Goal: Task Accomplishment & Management: Use online tool/utility

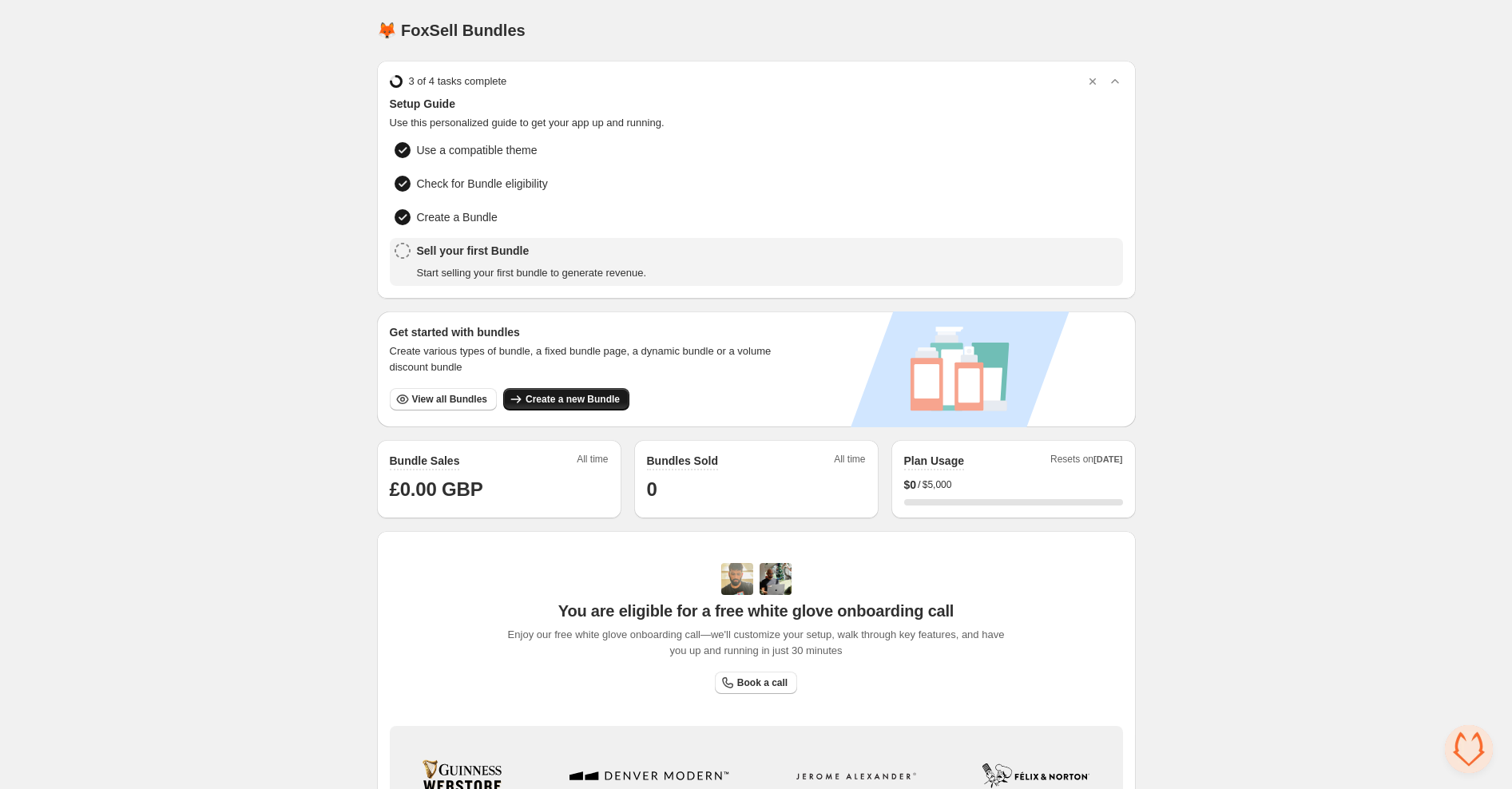
click at [584, 395] on span "Create a new Bundle" at bounding box center [572, 399] width 94 height 13
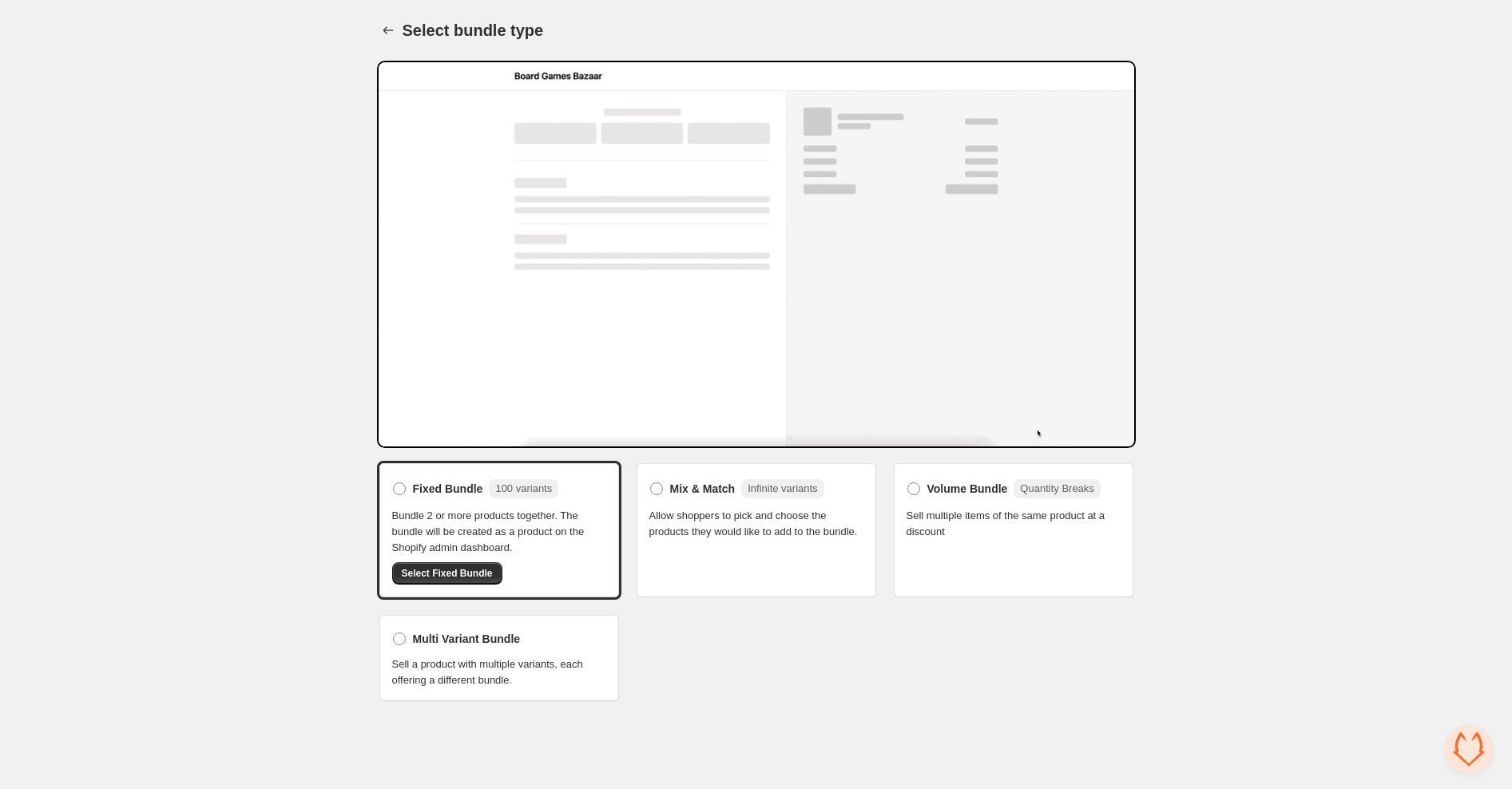
click at [565, 675] on span "Sell a product with multiple variants, each offering a different bundle." at bounding box center [499, 672] width 214 height 32
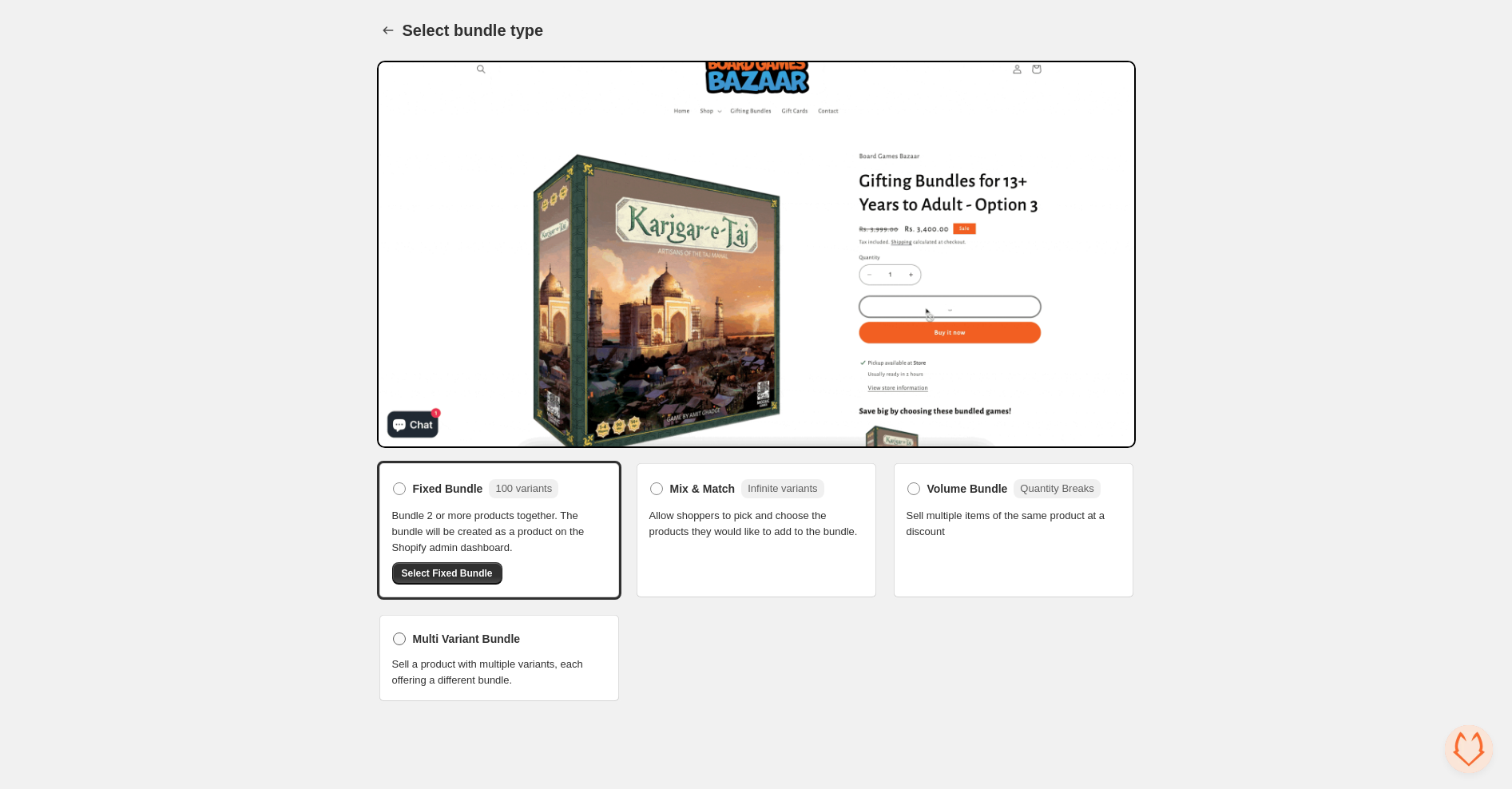
click at [485, 649] on label "Multi Variant Bundle" at bounding box center [456, 639] width 128 height 23
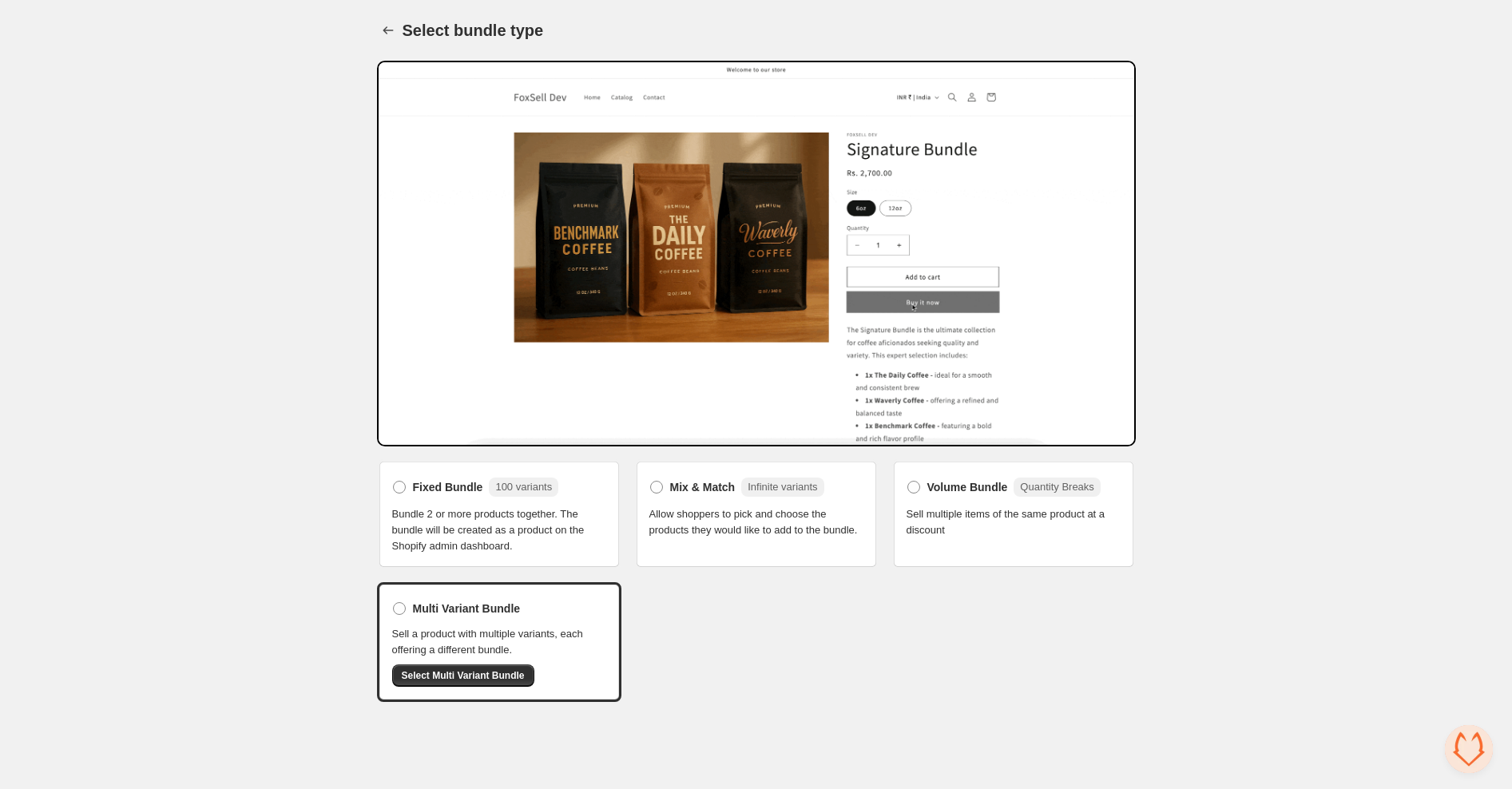
click at [471, 523] on span "Bundle 2 or more products together. The bundle will be created as a product on …" at bounding box center [499, 530] width 214 height 48
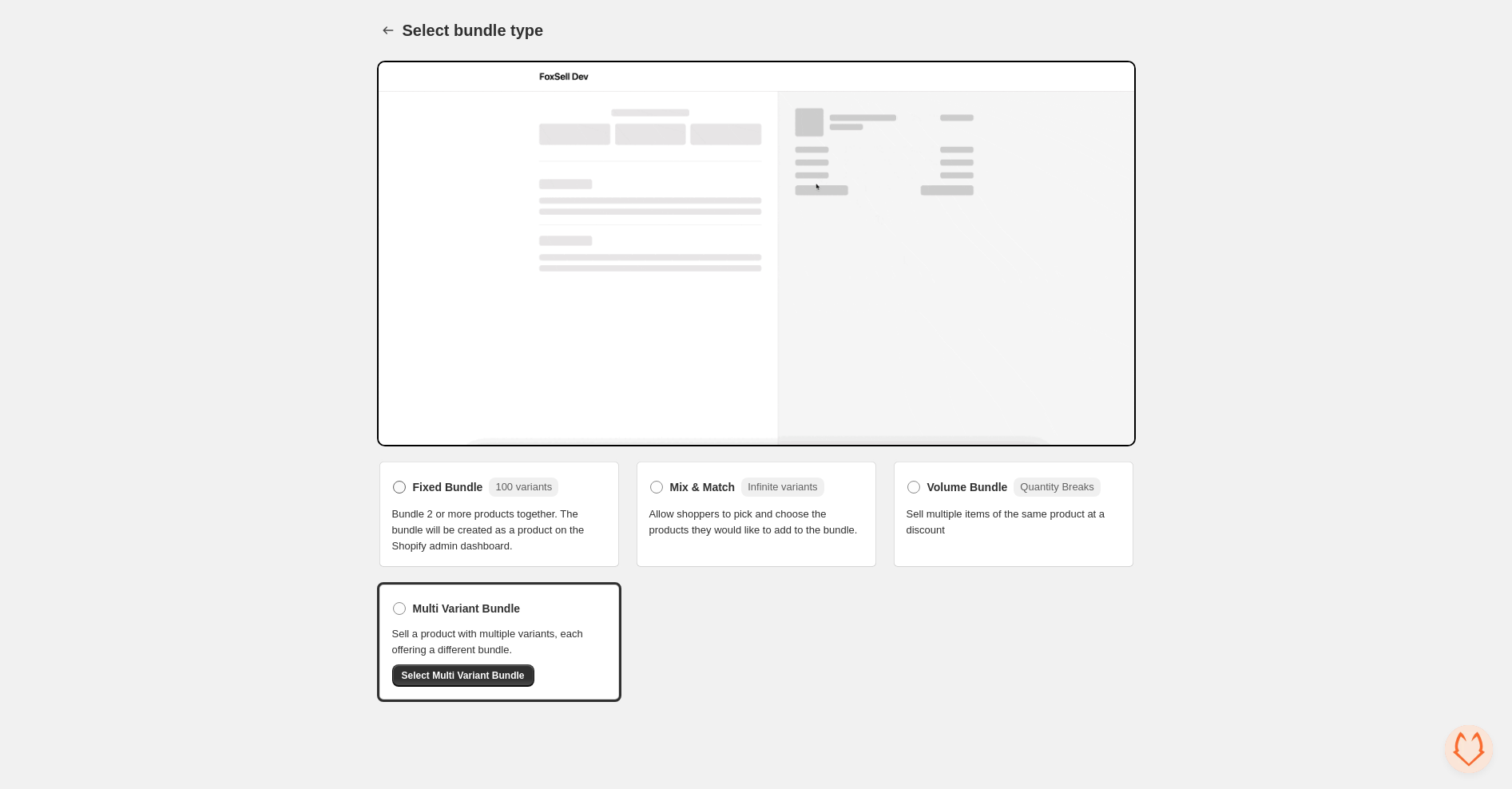
click at [409, 485] on label "Fixed Bundle 100 variants" at bounding box center [475, 486] width 167 height 25
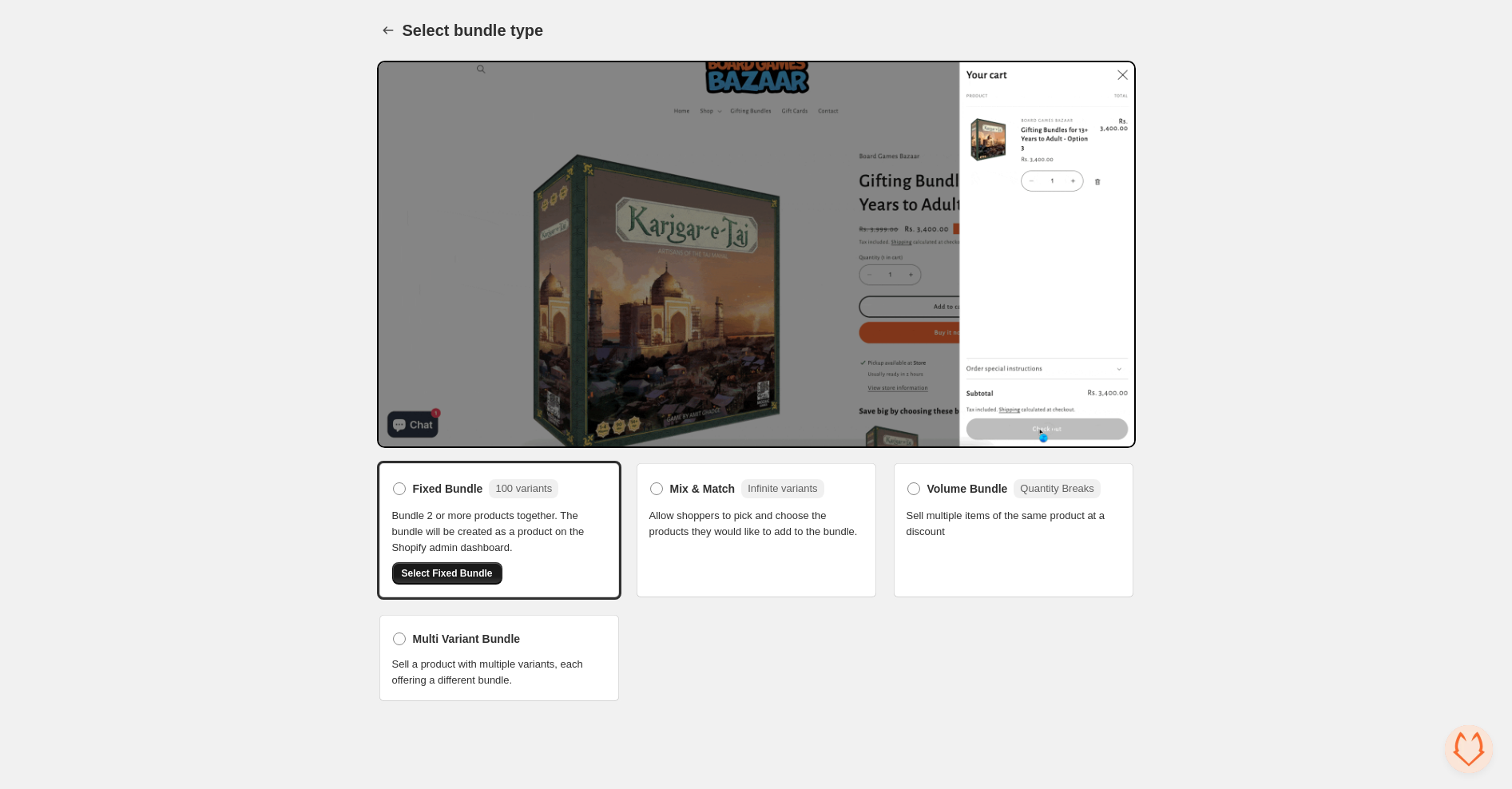
click at [481, 569] on span "Select Fixed Bundle" at bounding box center [446, 573] width 91 height 13
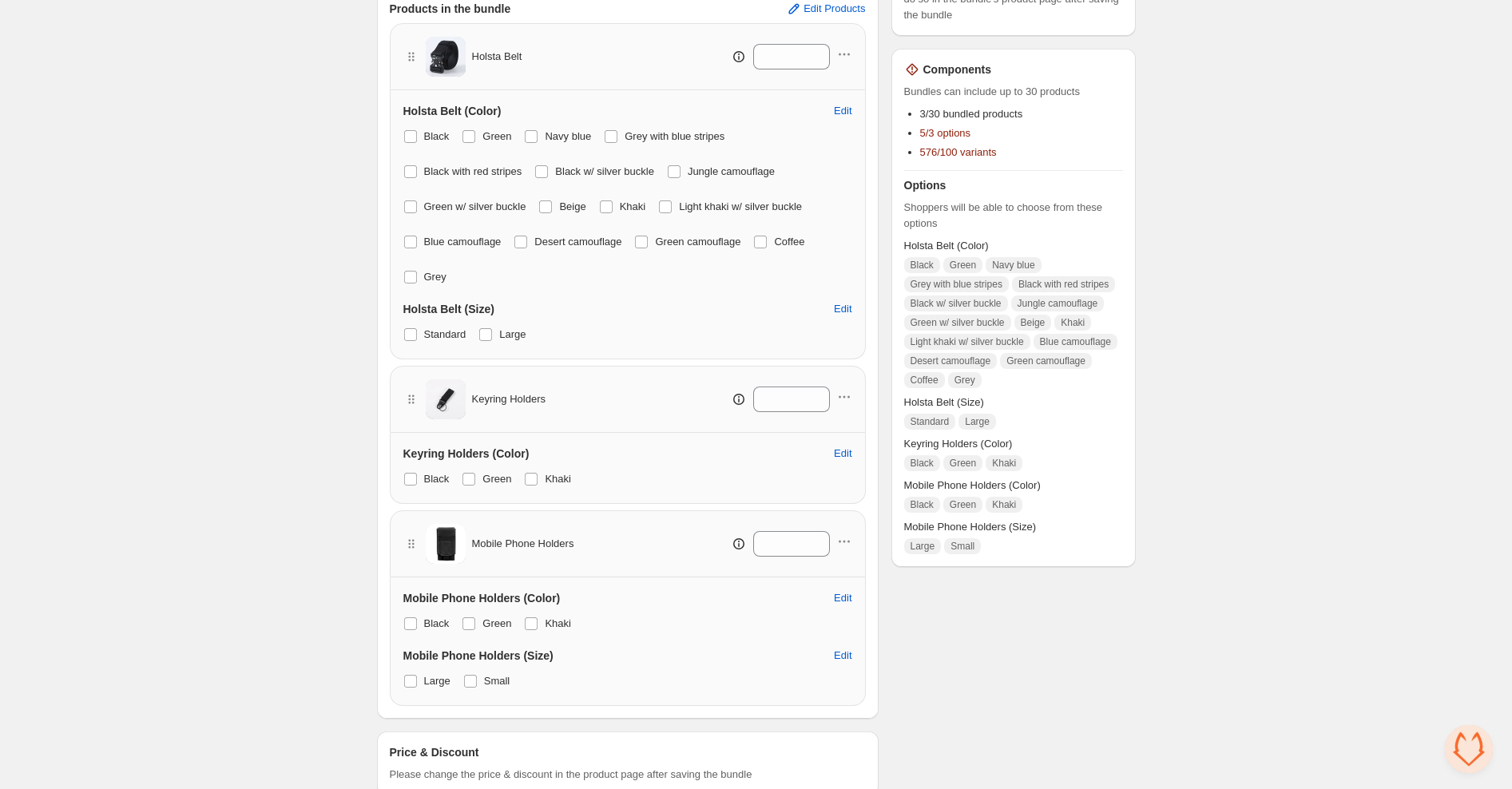
scroll to position [415, 0]
click at [486, 332] on span at bounding box center [486, 336] width 13 height 13
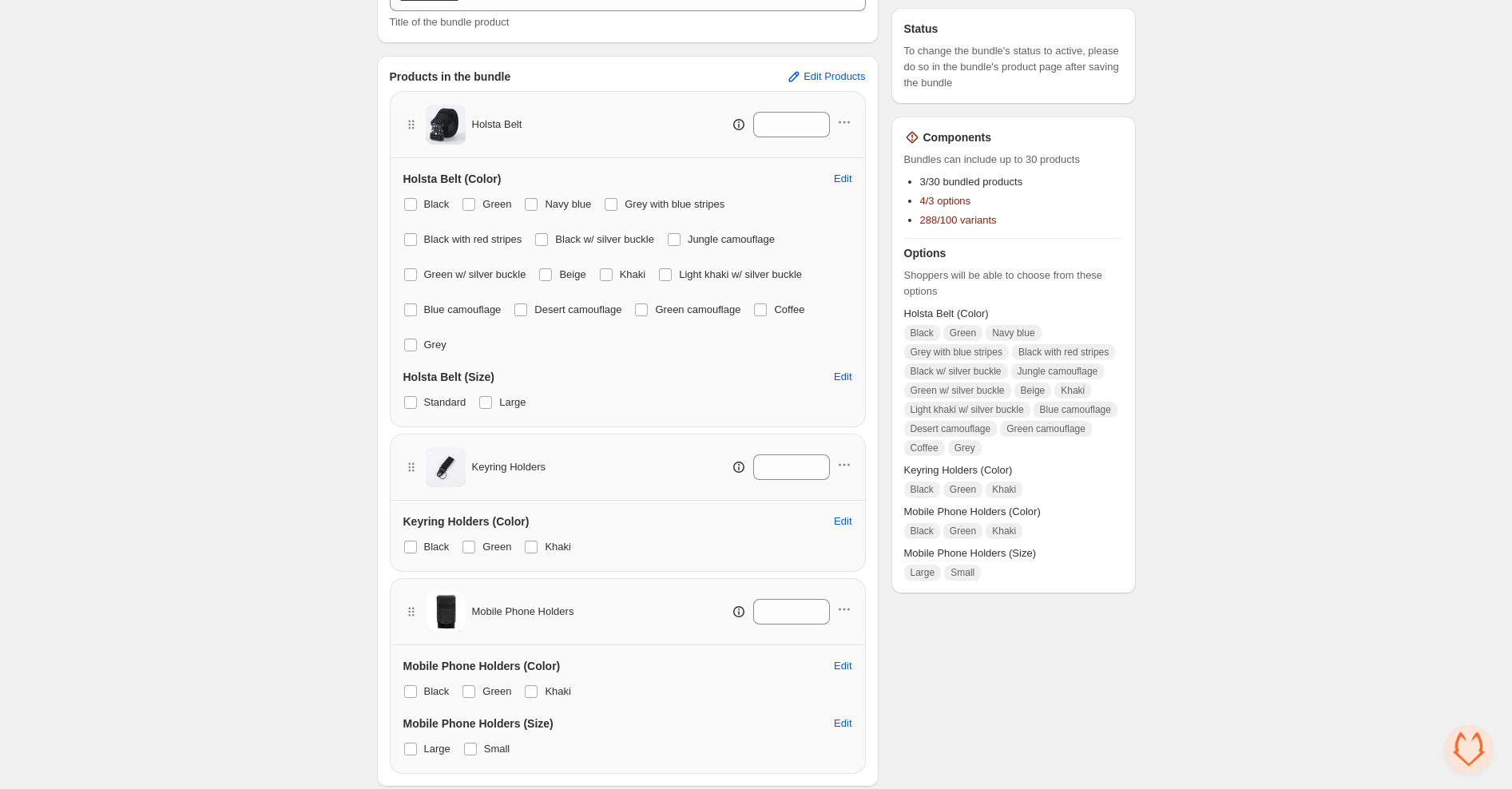
scroll to position [448, 0]
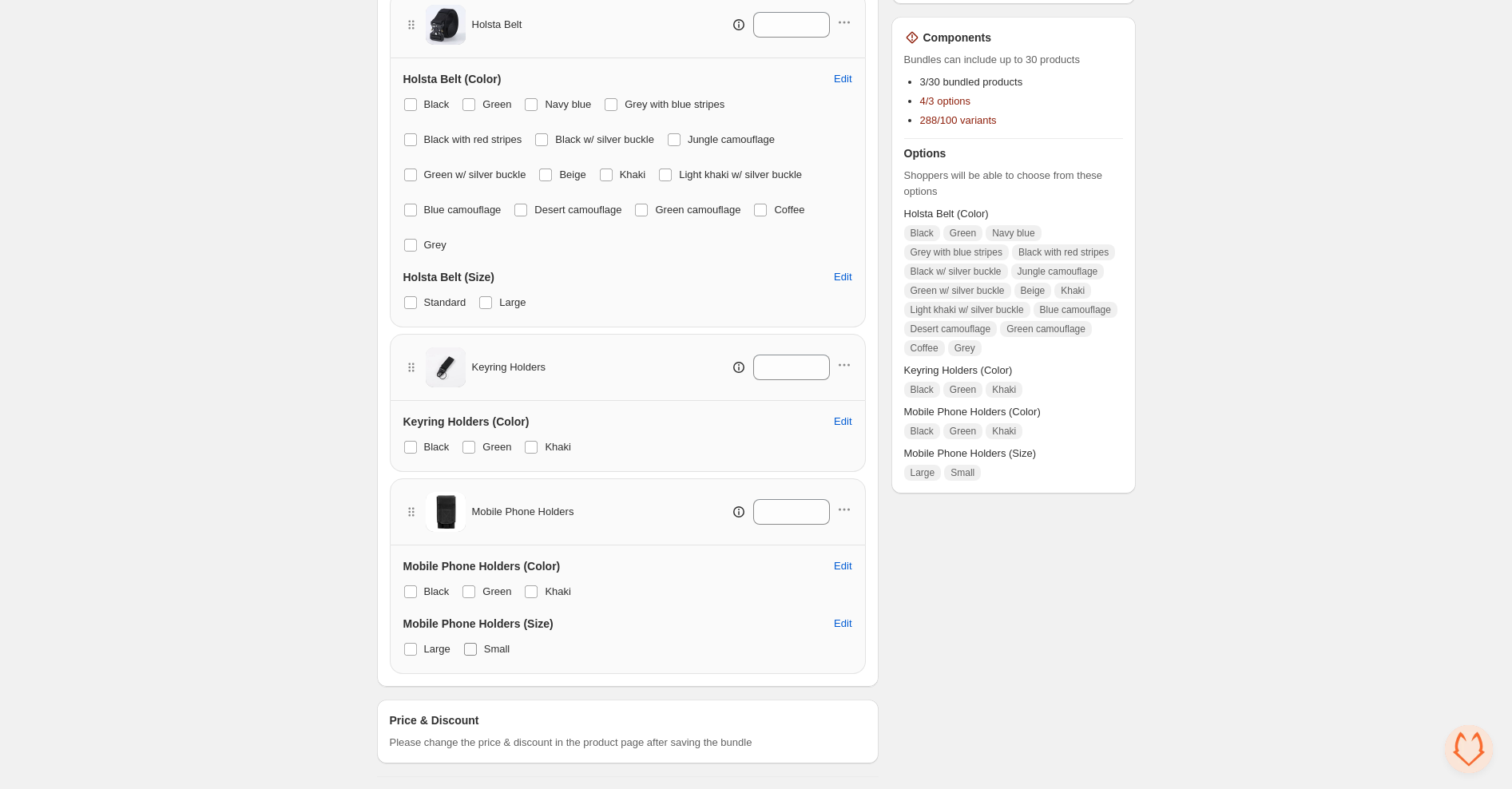
click at [472, 646] on span at bounding box center [470, 649] width 13 height 13
click at [472, 647] on span at bounding box center [470, 649] width 13 height 13
click at [472, 646] on span at bounding box center [470, 649] width 13 height 13
click at [839, 76] on span "Edit" at bounding box center [843, 79] width 17 height 13
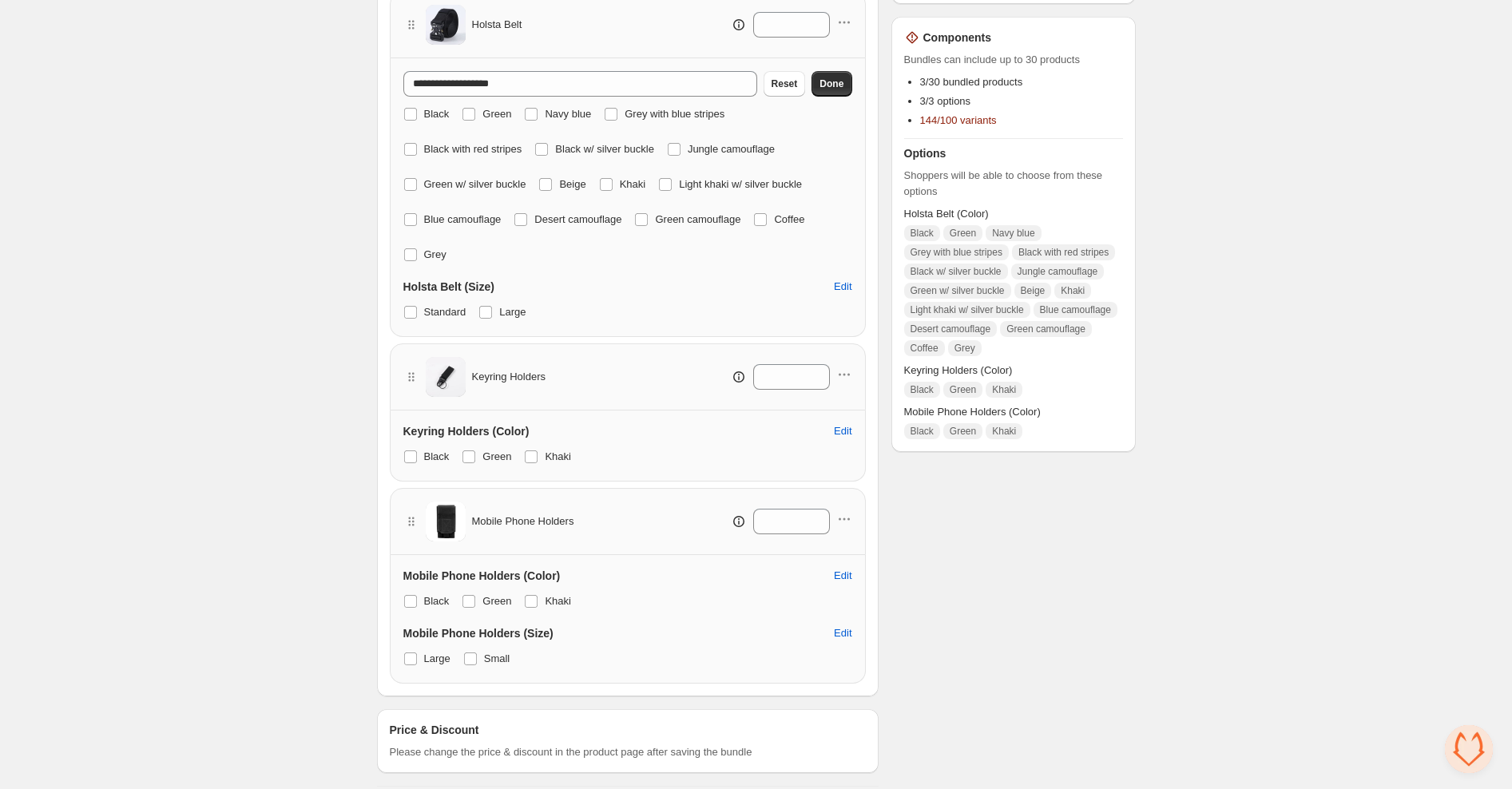
click at [865, 123] on div "**********" at bounding box center [628, 164] width 476 height 346
click at [310, 226] on div "**********" at bounding box center [756, 175] width 1512 height 1248
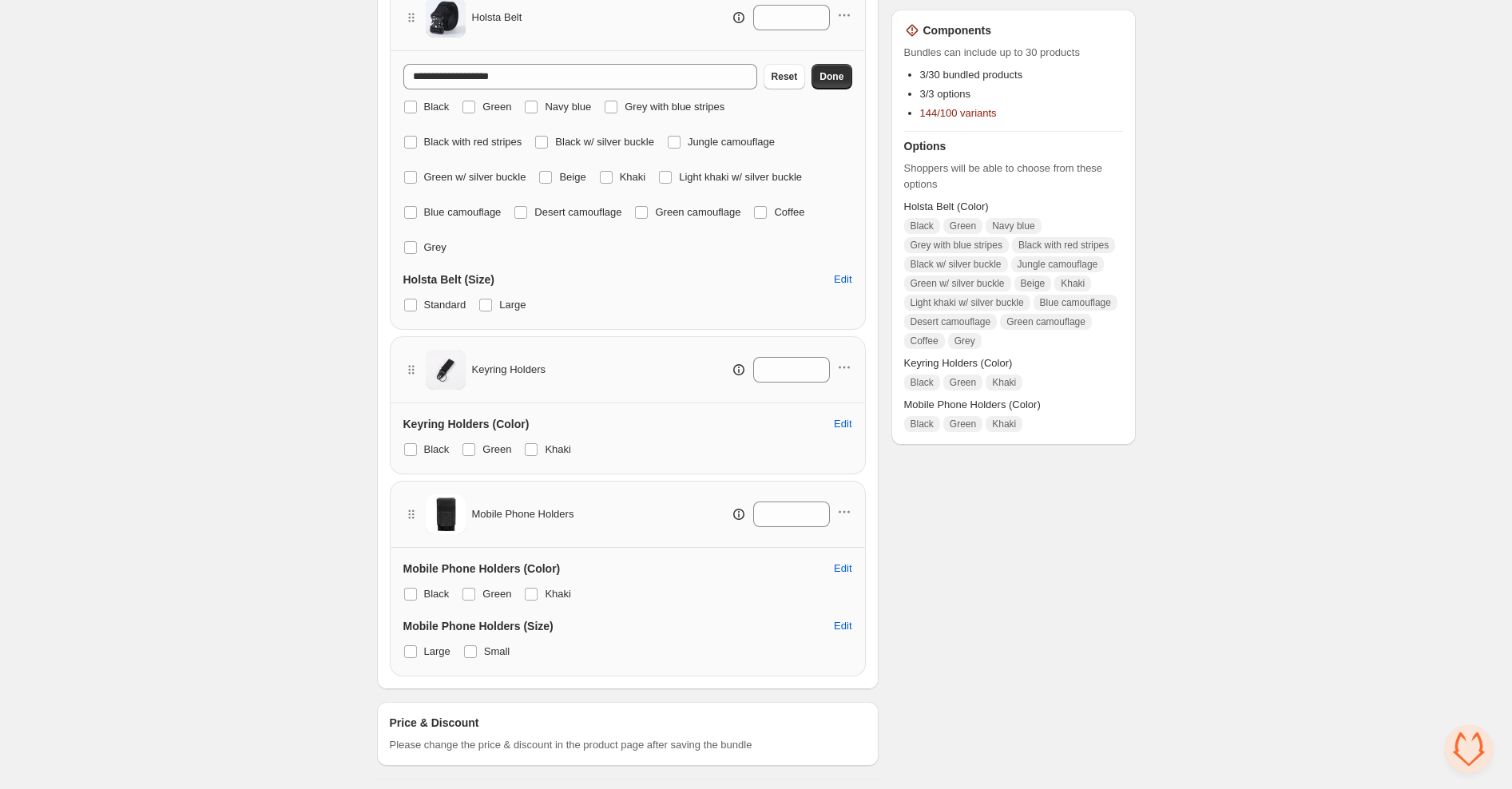
scroll to position [458, 0]
click at [965, 118] on ul "3/30 bundled products 3/3 options 144/100 variants" at bounding box center [1013, 94] width 218 height 57
click at [254, 203] on div "**********" at bounding box center [756, 166] width 1512 height 1248
click at [648, 207] on span at bounding box center [641, 210] width 13 height 13
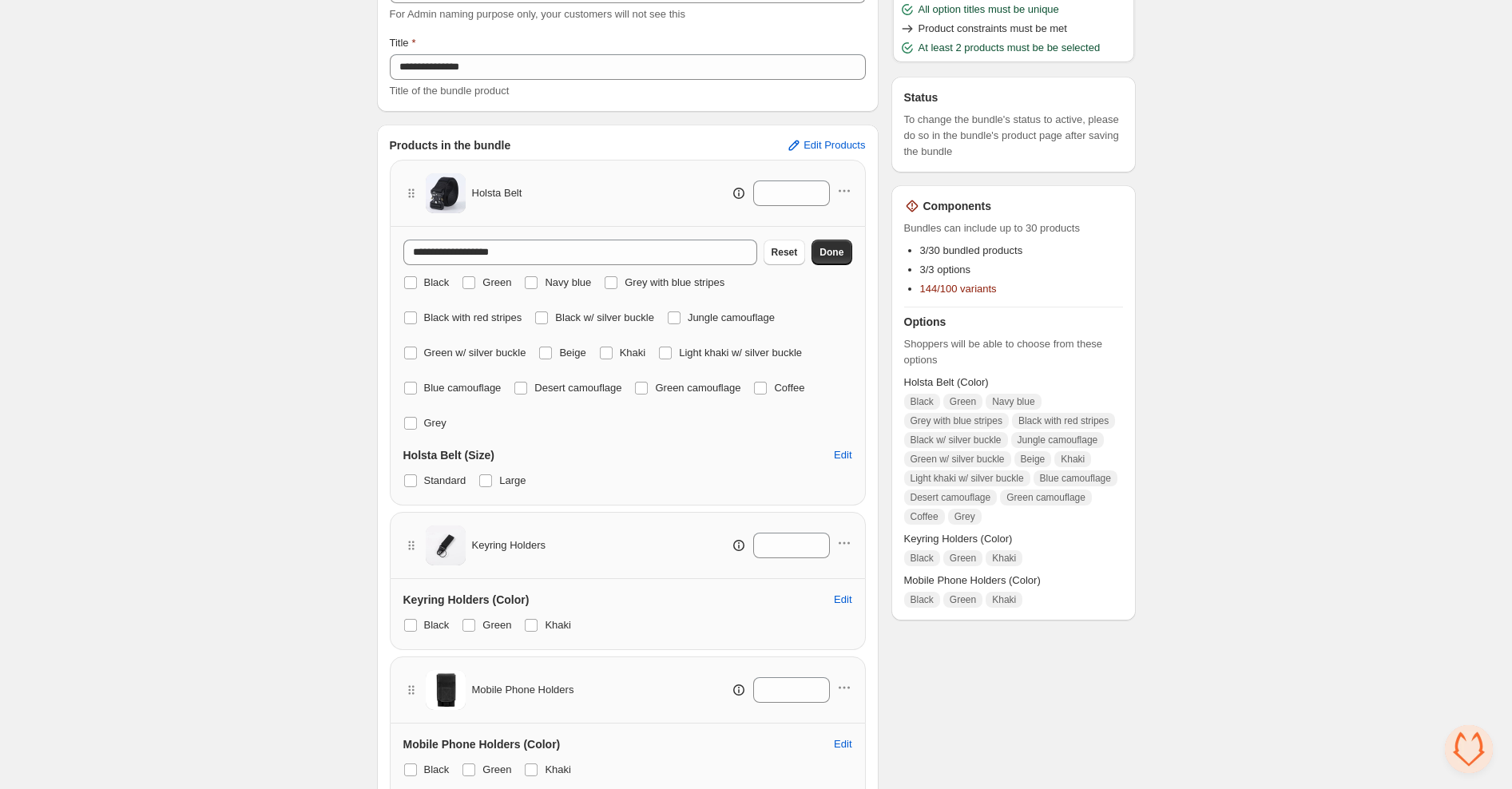
scroll to position [280, 0]
click at [811, 143] on span "Edit Products" at bounding box center [834, 144] width 62 height 13
click at [829, 143] on span "Edit Products" at bounding box center [834, 144] width 62 height 13
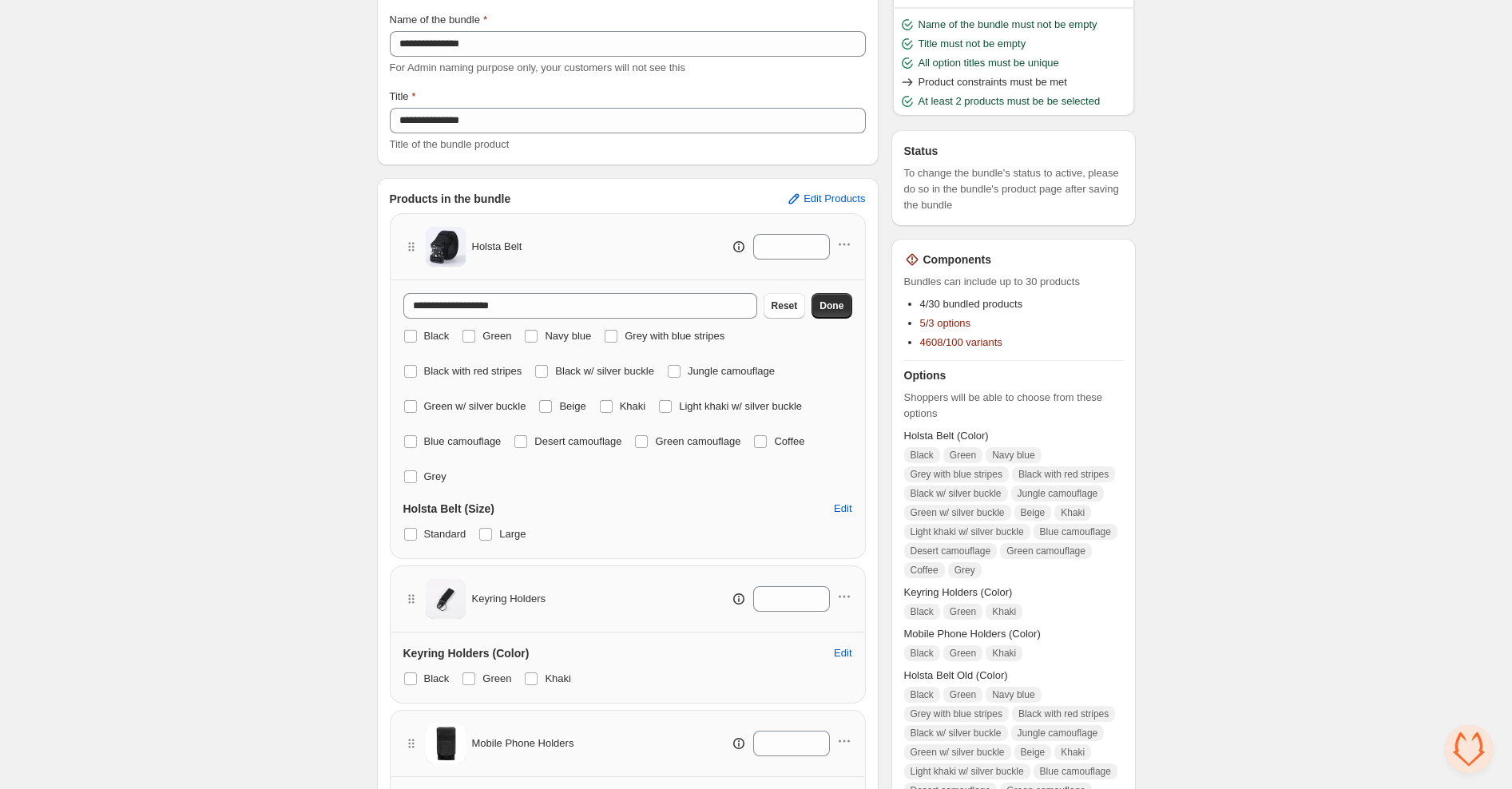
scroll to position [72, 0]
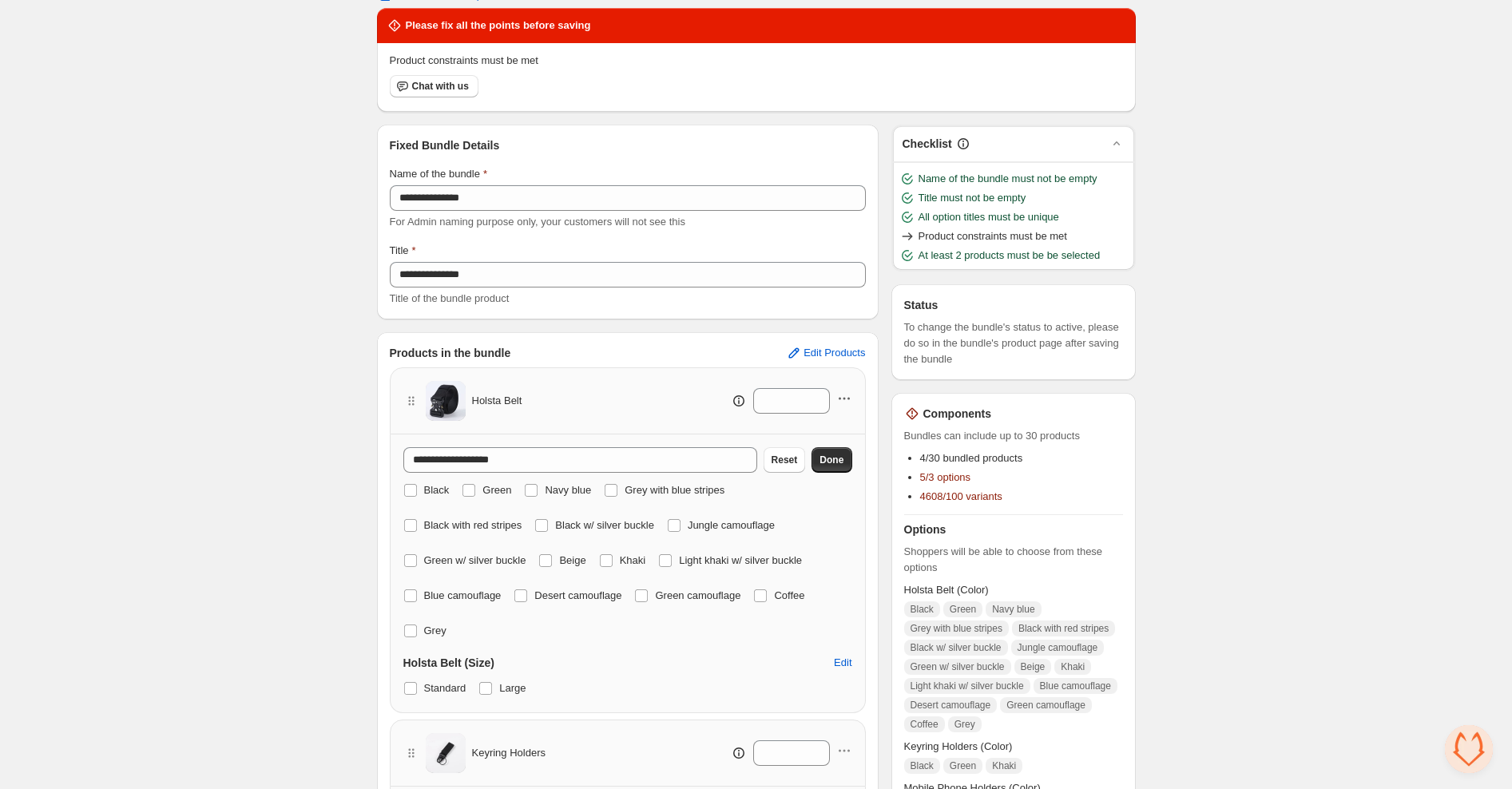
click at [843, 394] on icon "button" at bounding box center [844, 398] width 16 height 16
click at [839, 452] on span "Remove Product" at bounding box center [851, 455] width 82 height 16
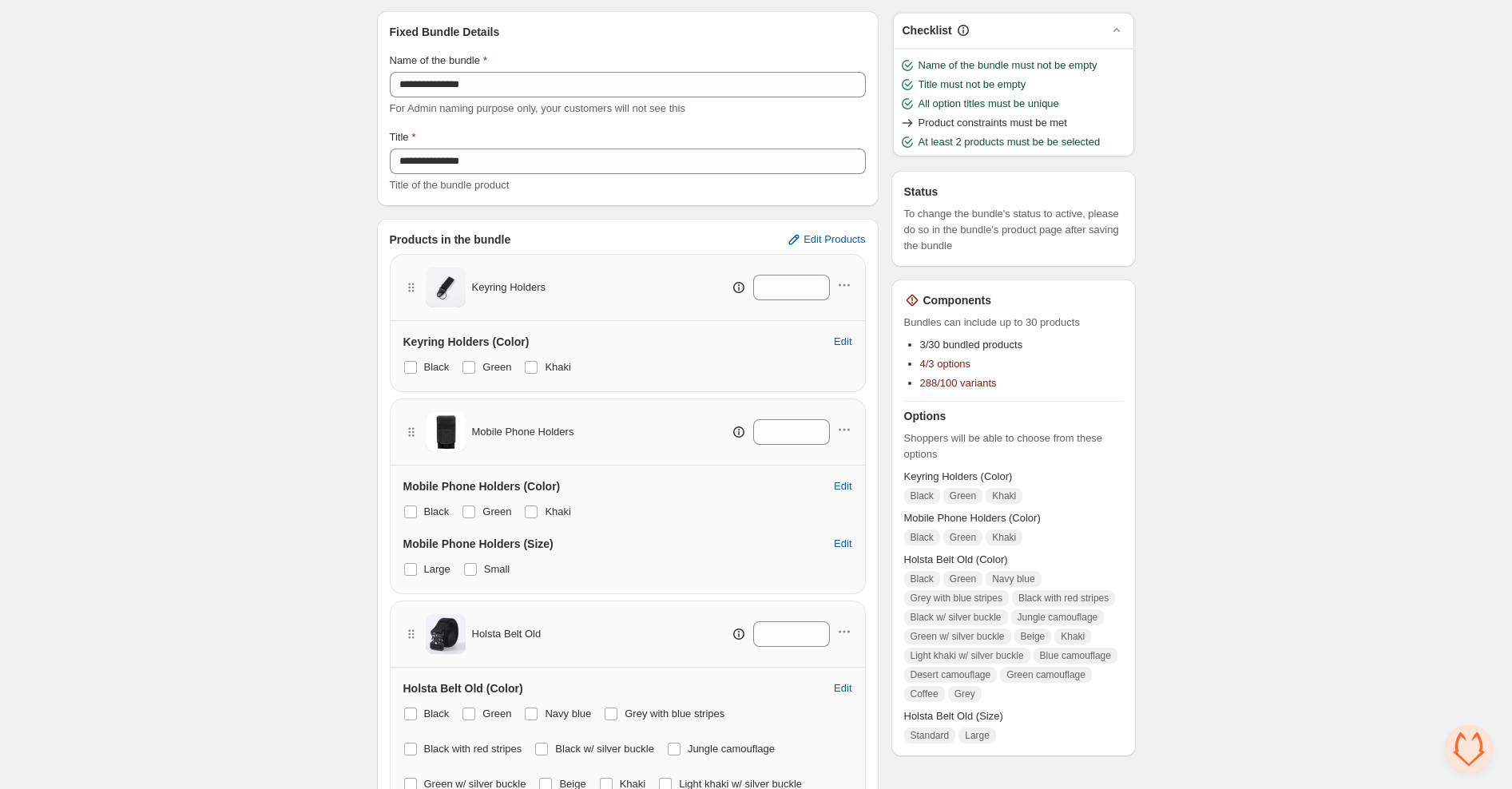
scroll to position [187, 0]
drag, startPoint x: 409, startPoint y: 633, endPoint x: 410, endPoint y: 236, distance: 397.0
click at [413, 228] on div "Products in the bundle Edit Products Keyring Holders * Keyring Holders (Color) …" at bounding box center [628, 583] width 501 height 731
drag, startPoint x: 410, startPoint y: 629, endPoint x: 451, endPoint y: 215, distance: 416.0
click at [427, 177] on div "**********" at bounding box center [628, 524] width 501 height 1028
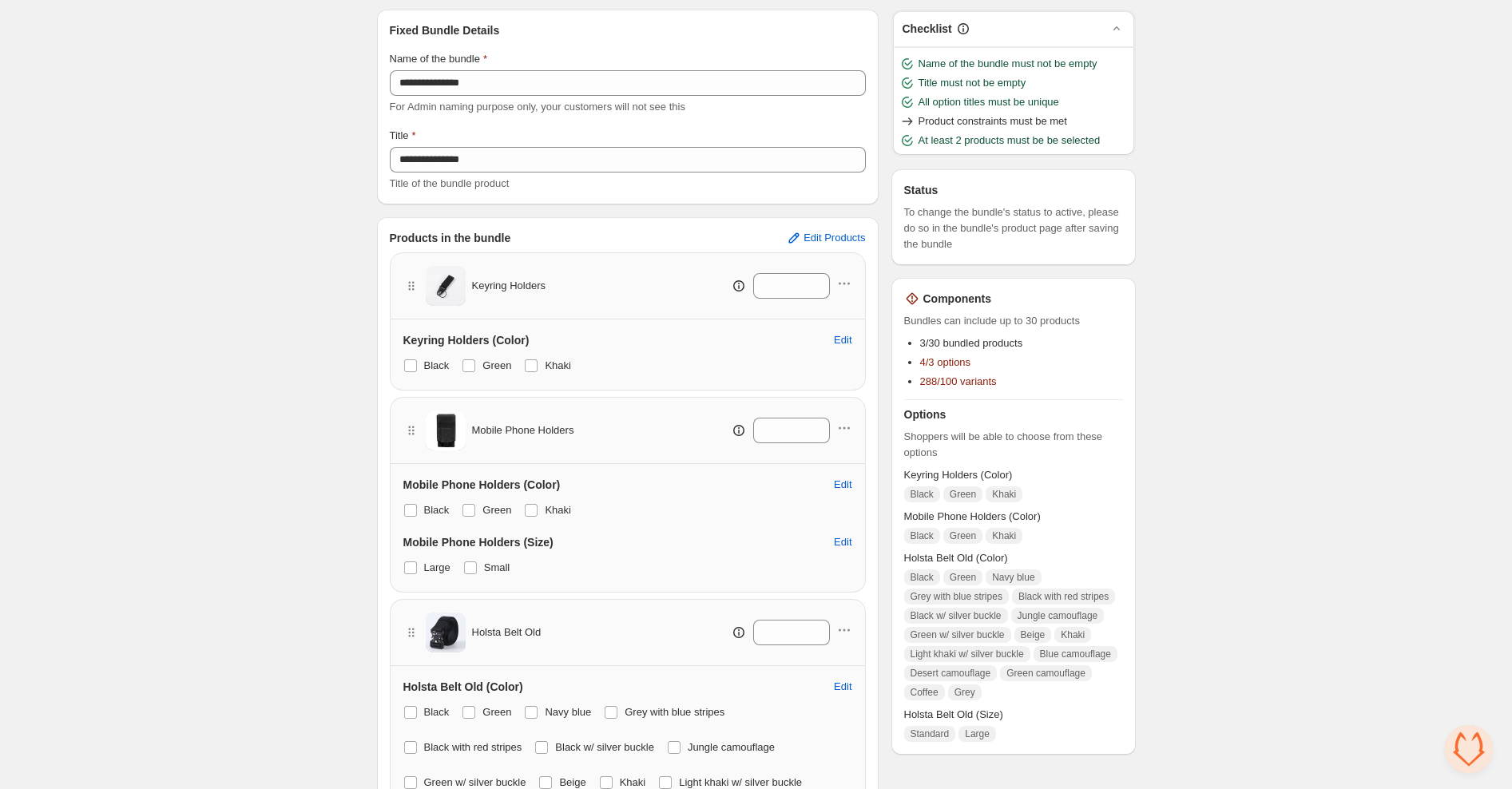
click at [631, 644] on div "Holsta Belt Old *" at bounding box center [628, 633] width 449 height 40
drag, startPoint x: 631, startPoint y: 644, endPoint x: 619, endPoint y: 643, distance: 12.0
click at [631, 644] on div "Holsta Belt Old *" at bounding box center [628, 633] width 449 height 40
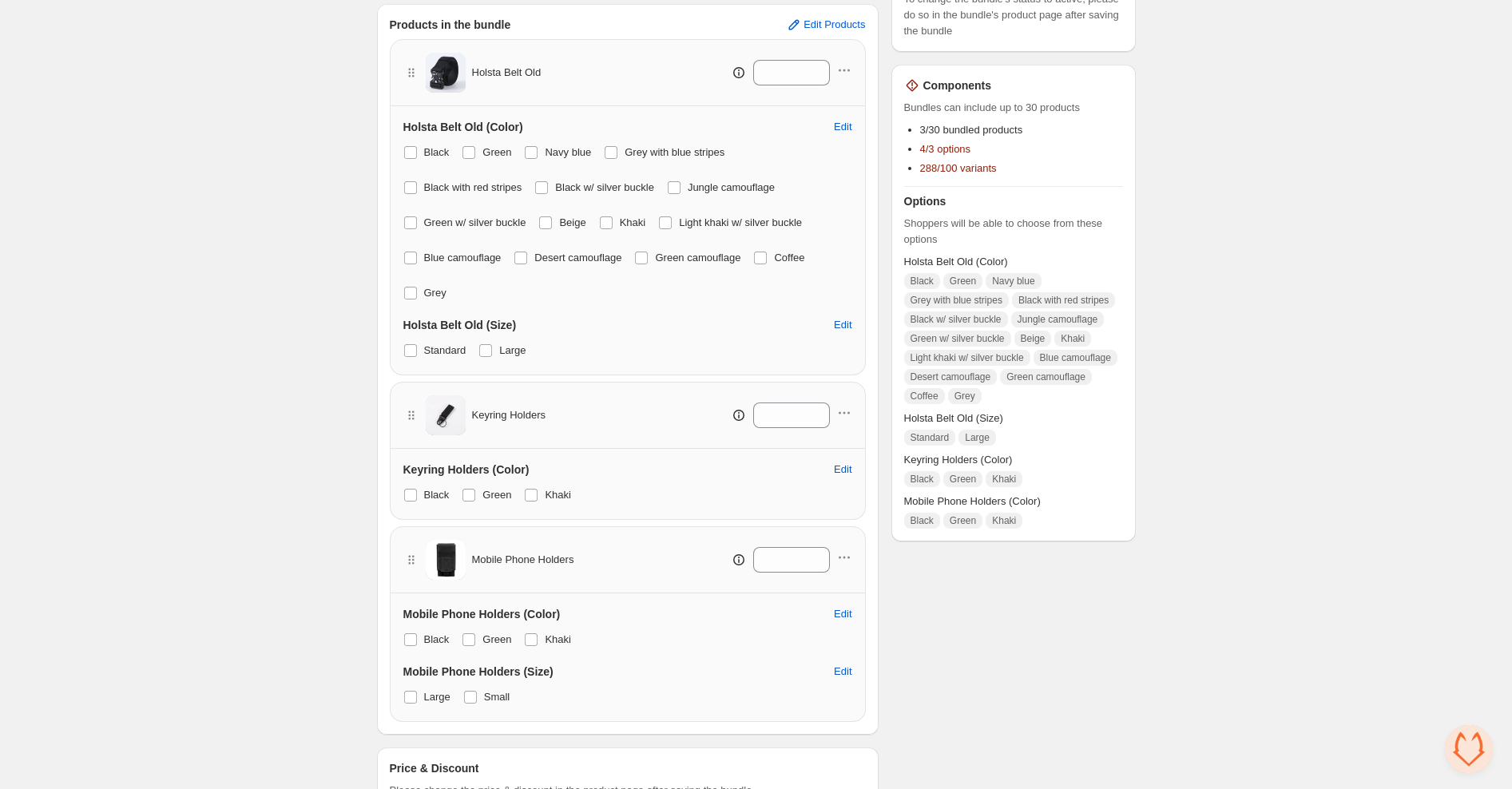
scroll to position [403, 0]
click at [488, 341] on span at bounding box center [486, 347] width 13 height 13
click at [473, 693] on span at bounding box center [470, 694] width 13 height 13
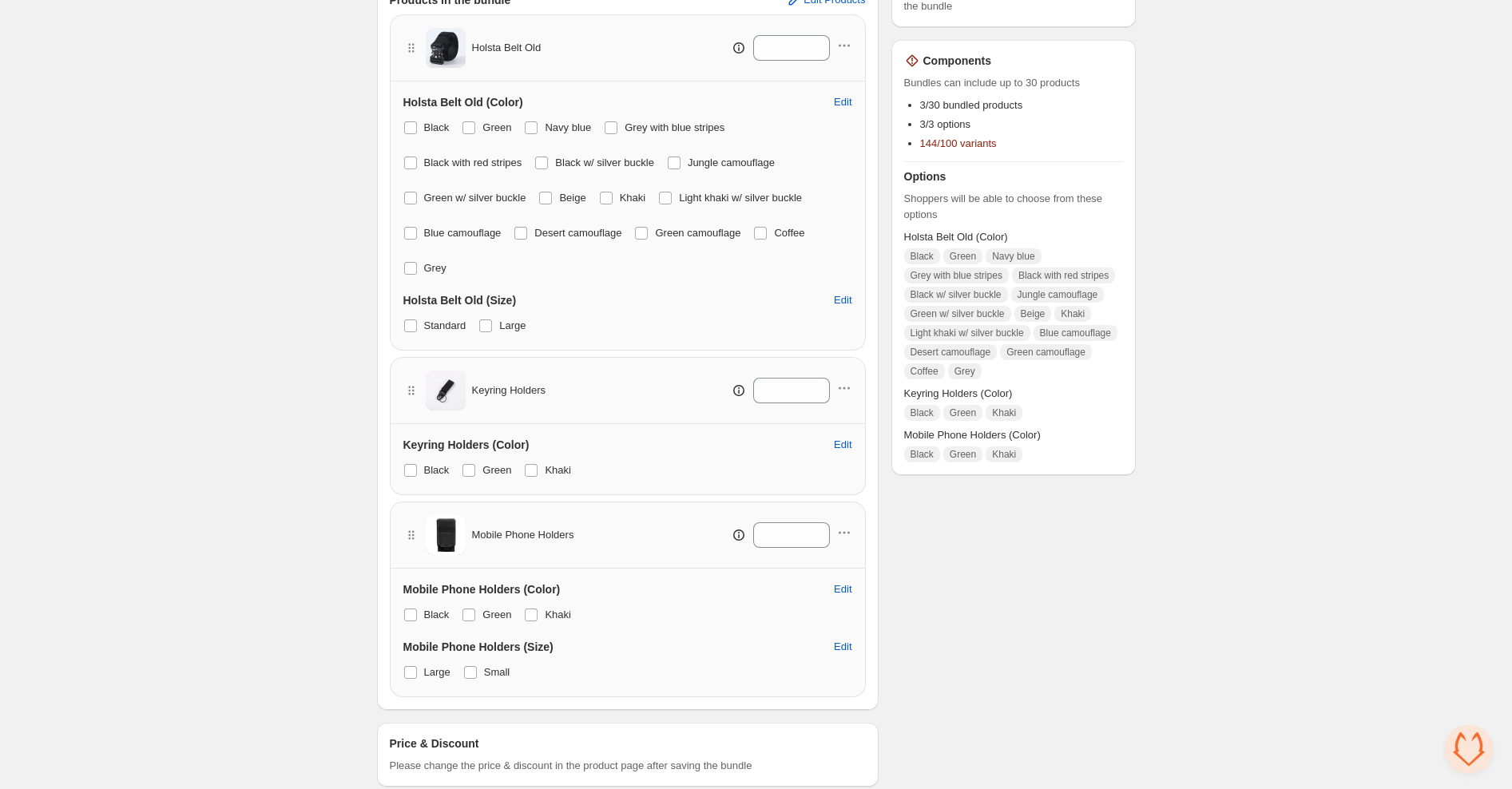
scroll to position [448, 0]
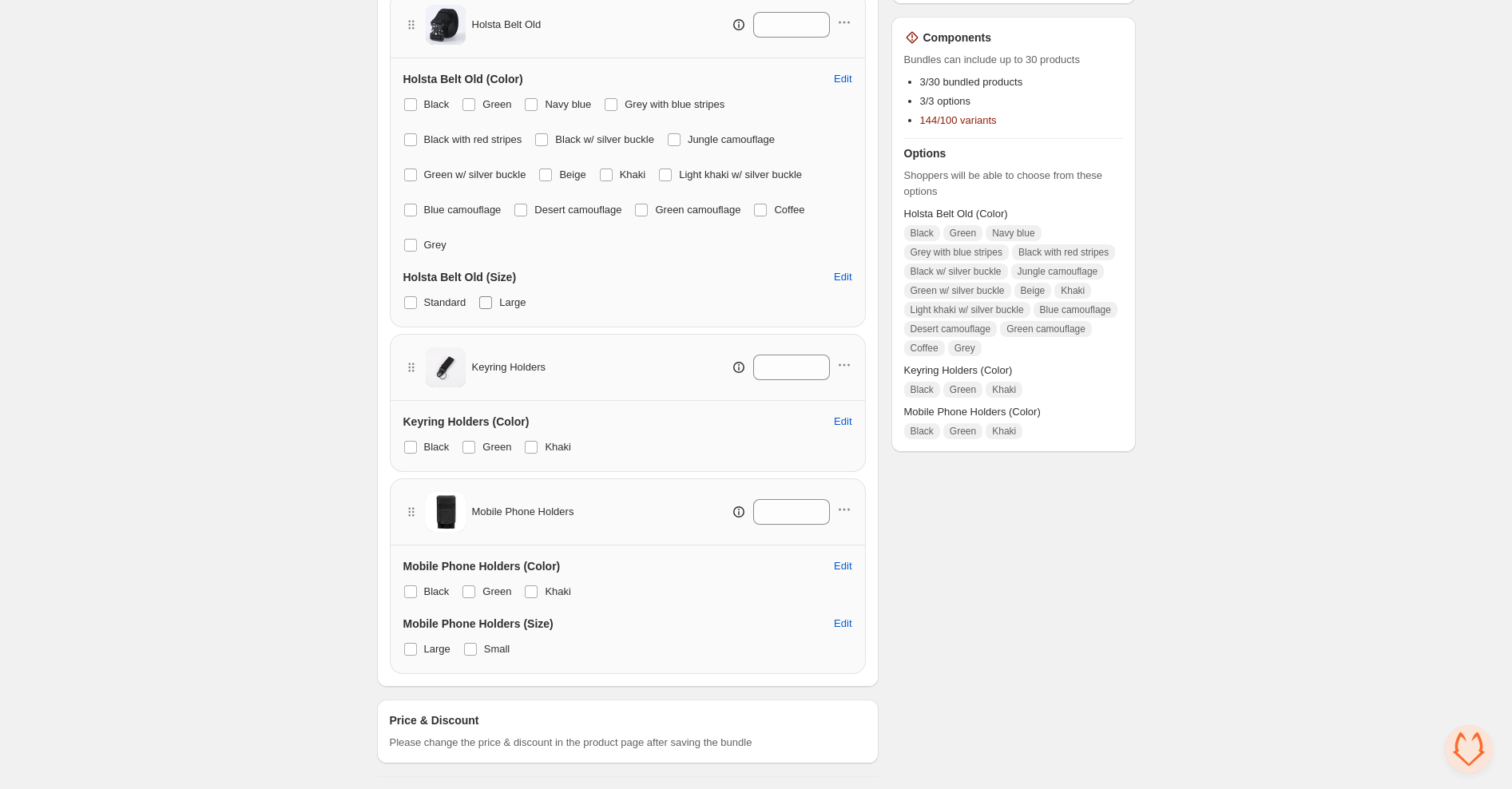
click at [490, 302] on span at bounding box center [486, 303] width 13 height 13
drag, startPoint x: 407, startPoint y: 244, endPoint x: 406, endPoint y: 225, distance: 19.0
click at [407, 244] on span at bounding box center [410, 245] width 13 height 13
drag, startPoint x: 407, startPoint y: 207, endPoint x: 471, endPoint y: 212, distance: 64.2
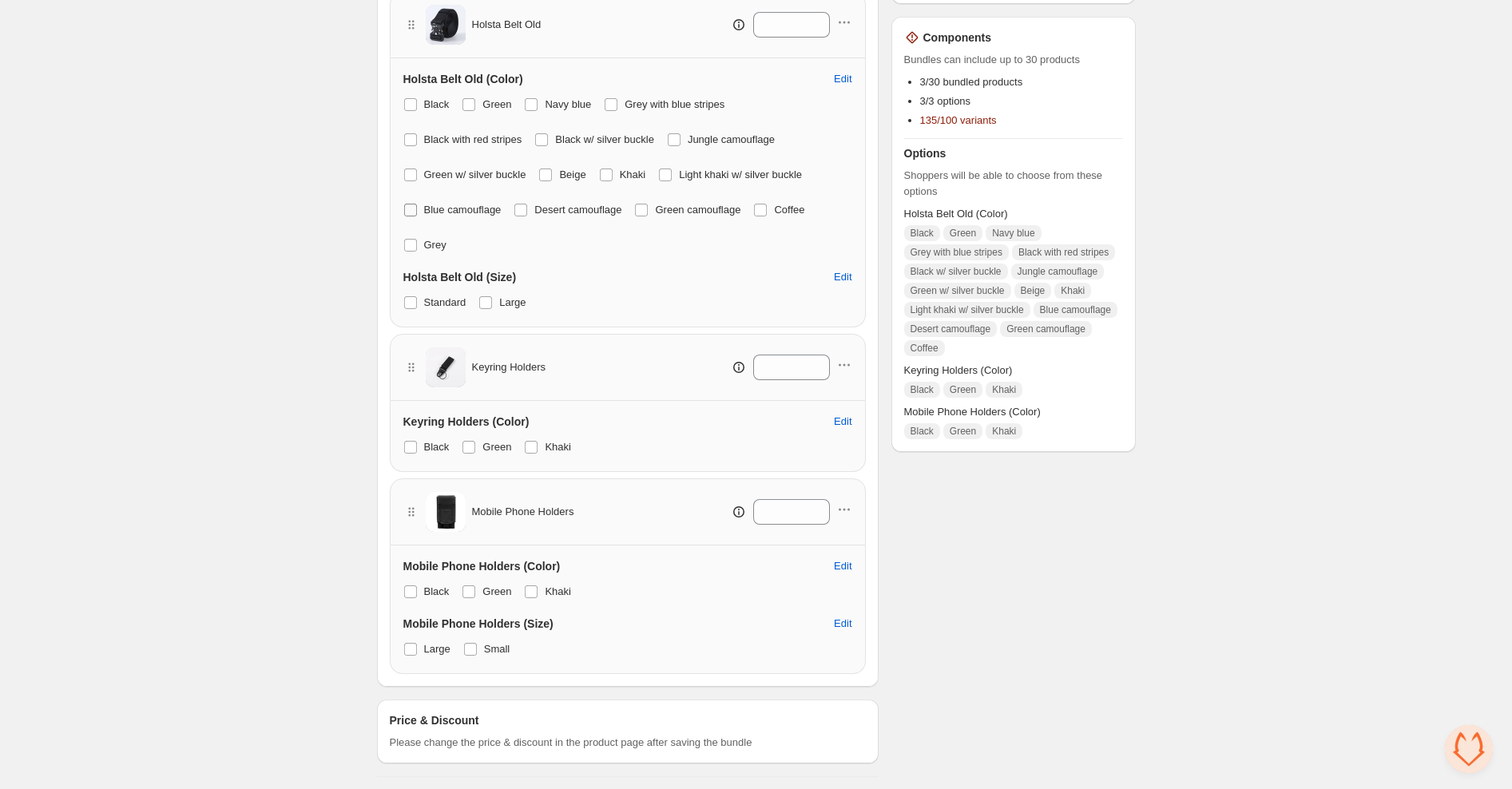
click at [407, 209] on span at bounding box center [410, 210] width 13 height 13
click at [528, 207] on span at bounding box center [520, 210] width 15 height 15
click at [648, 208] on span at bounding box center [641, 210] width 13 height 13
click at [766, 206] on span at bounding box center [760, 210] width 13 height 13
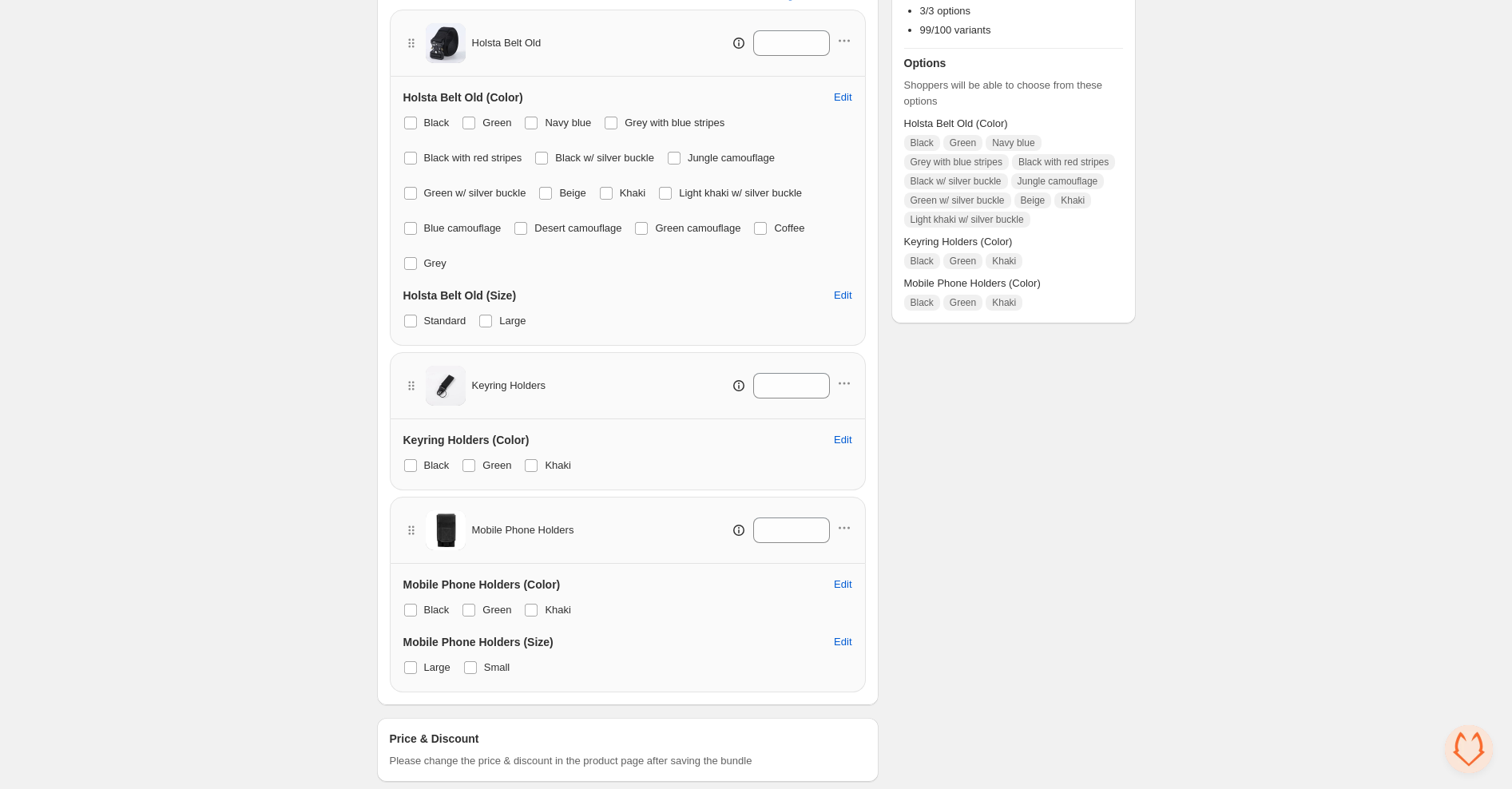
scroll to position [408, 0]
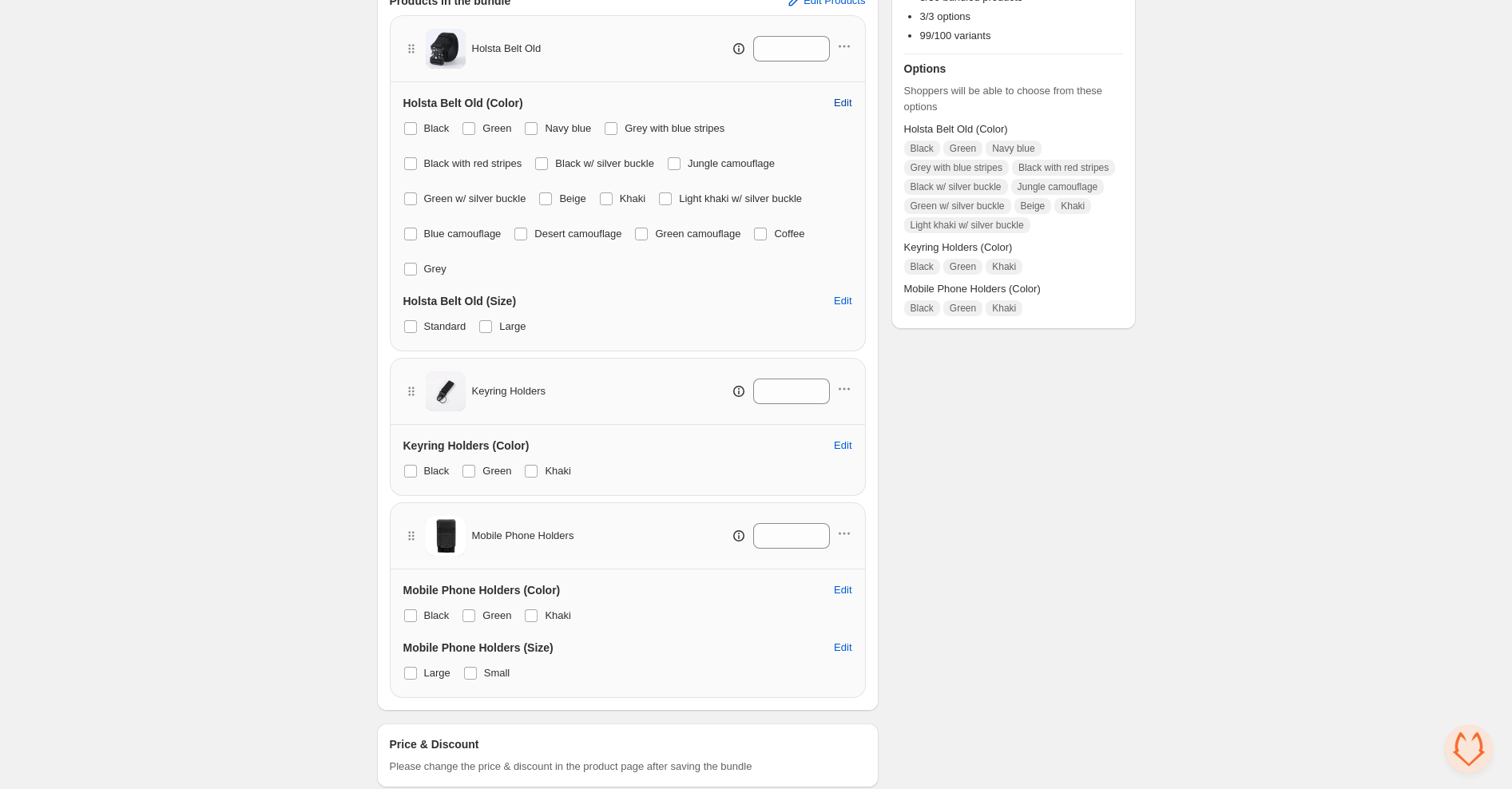
click at [837, 102] on span "Edit" at bounding box center [843, 102] width 17 height 13
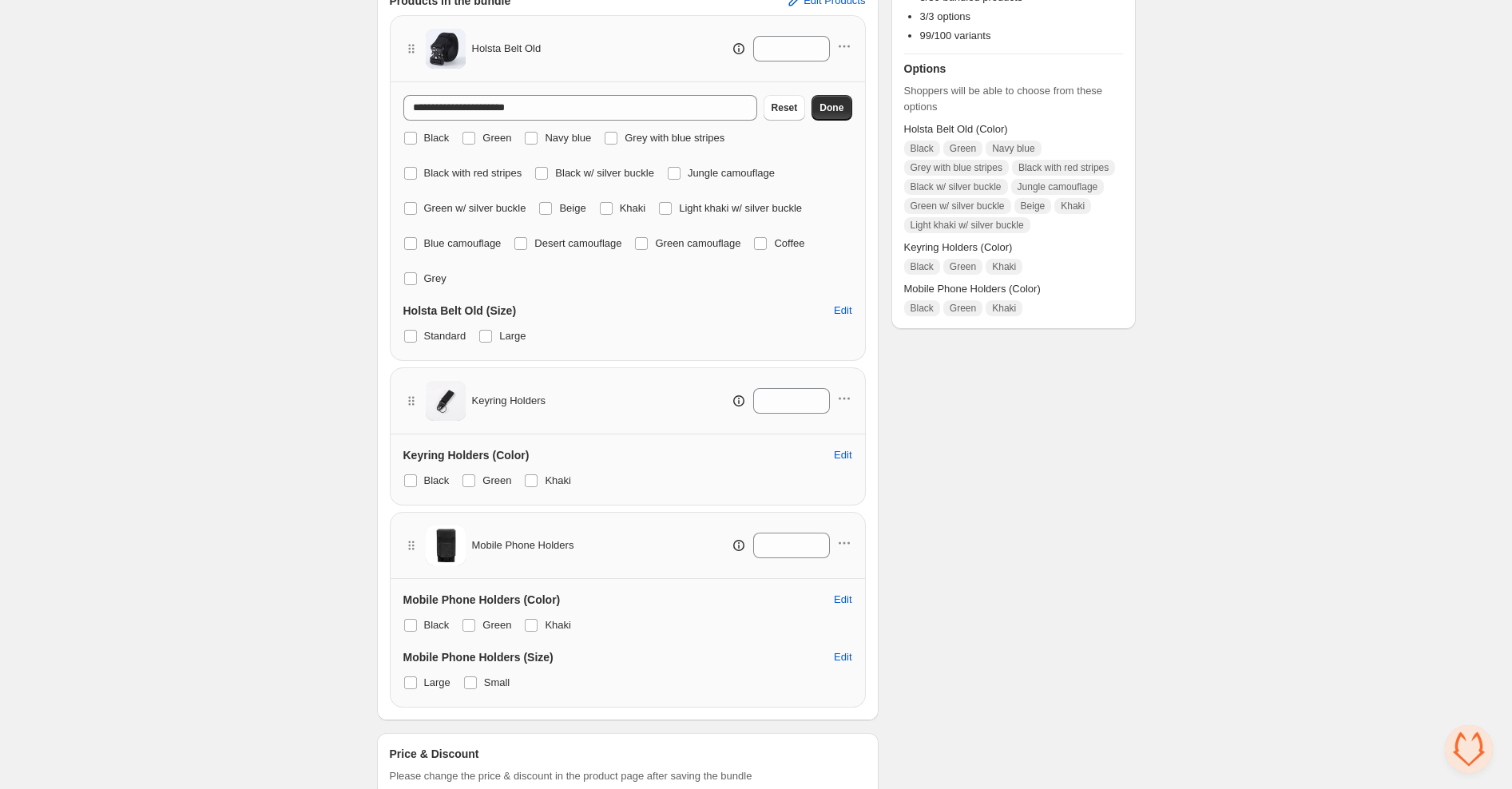
click at [820, 145] on div "Black Green Navy blue Grey with blue stripes Black with red stripes Black w/ si…" at bounding box center [628, 208] width 449 height 163
click at [338, 193] on div "**********" at bounding box center [756, 207] width 1512 height 1231
click at [336, 192] on div "**********" at bounding box center [756, 207] width 1512 height 1231
click at [585, 338] on div "Standard Large" at bounding box center [628, 336] width 449 height 23
click at [585, 337] on div "Standard Large" at bounding box center [628, 336] width 449 height 23
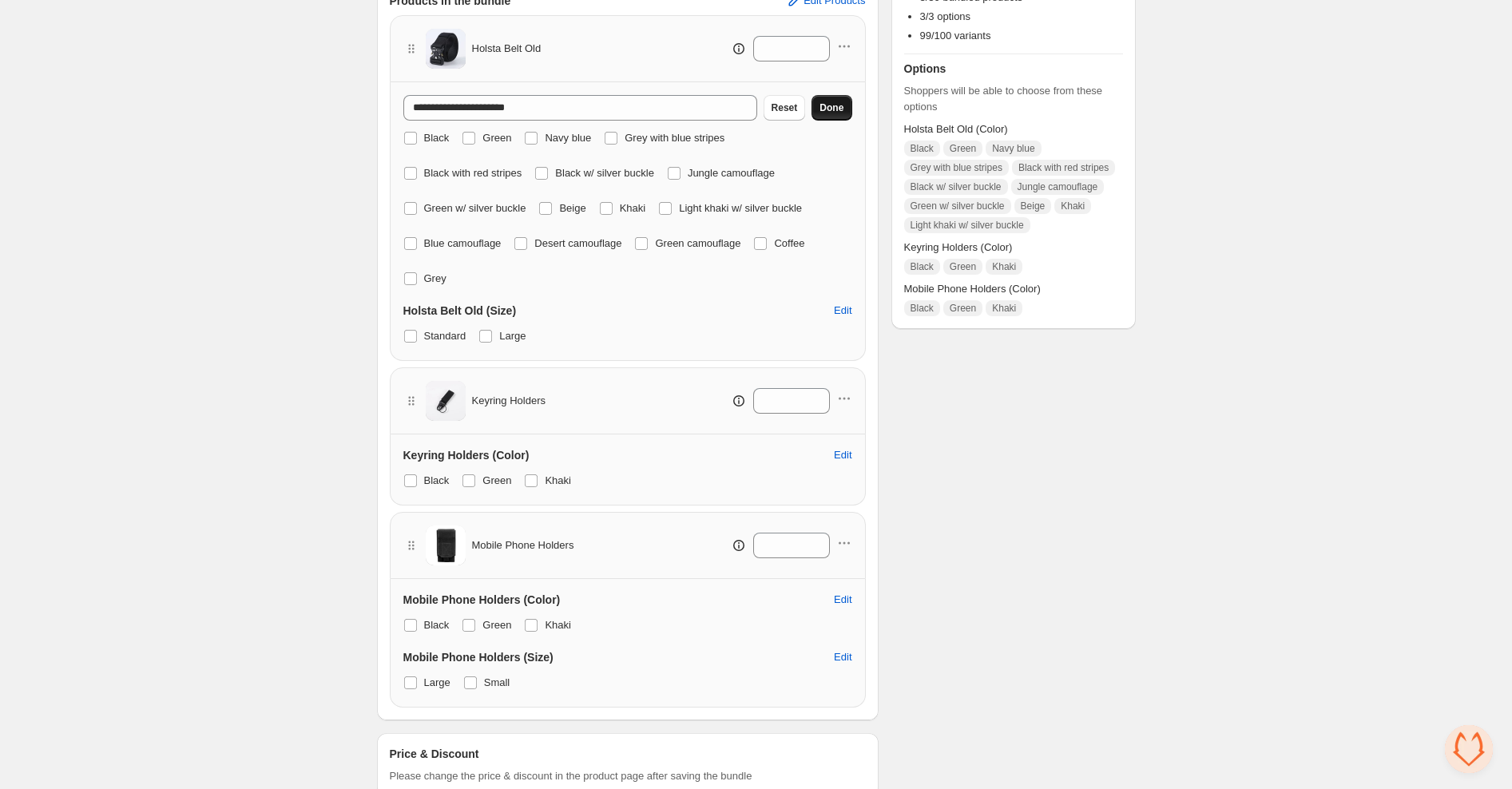
click at [825, 117] on button "Done" at bounding box center [831, 108] width 40 height 25
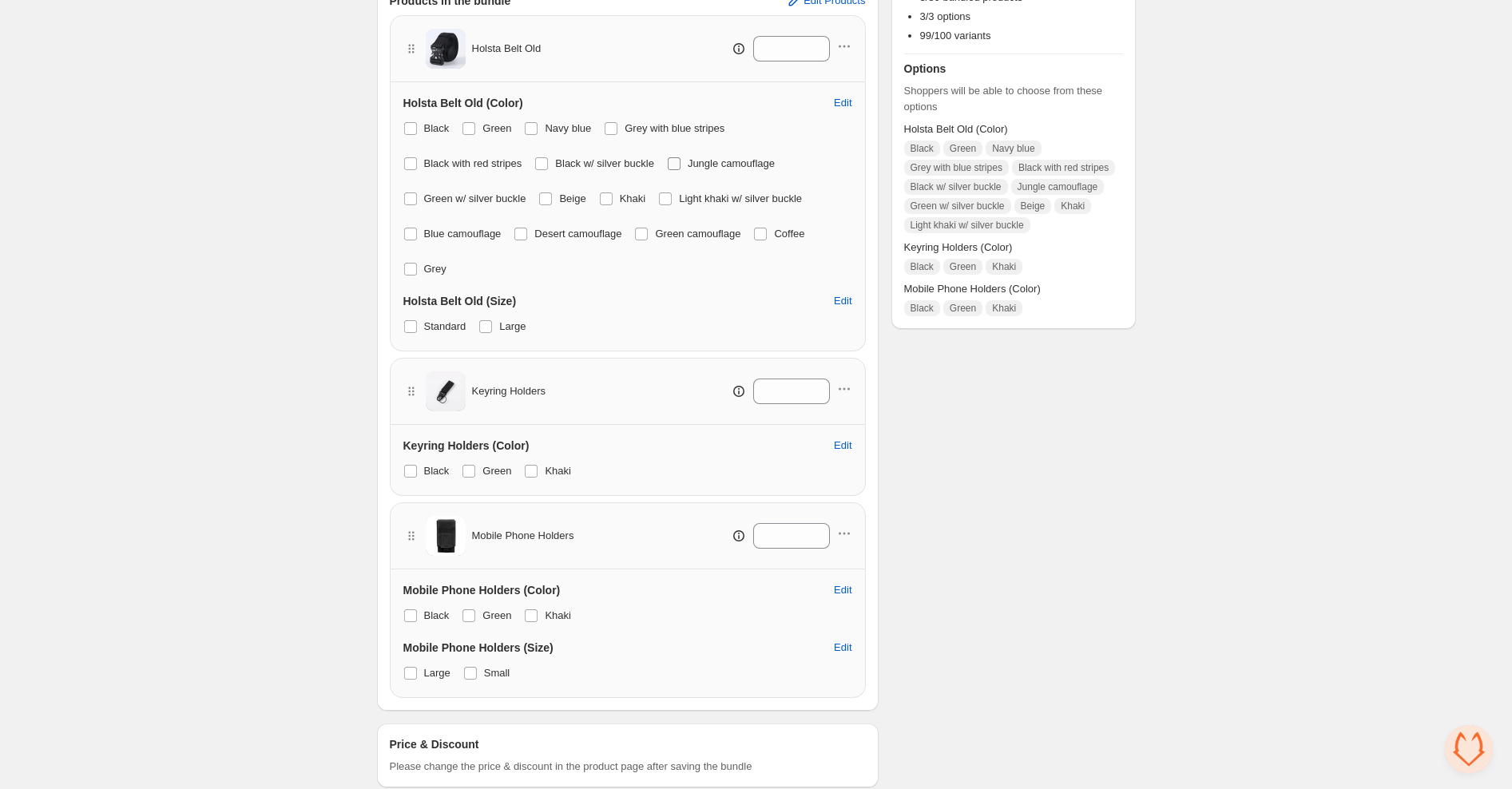
drag, startPoint x: 689, startPoint y: 160, endPoint x: 679, endPoint y: 175, distance: 18.0
click at [681, 160] on span at bounding box center [674, 163] width 13 height 13
click at [672, 196] on span at bounding box center [665, 199] width 13 height 13
drag, startPoint x: 613, startPoint y: 196, endPoint x: 572, endPoint y: 197, distance: 41.0
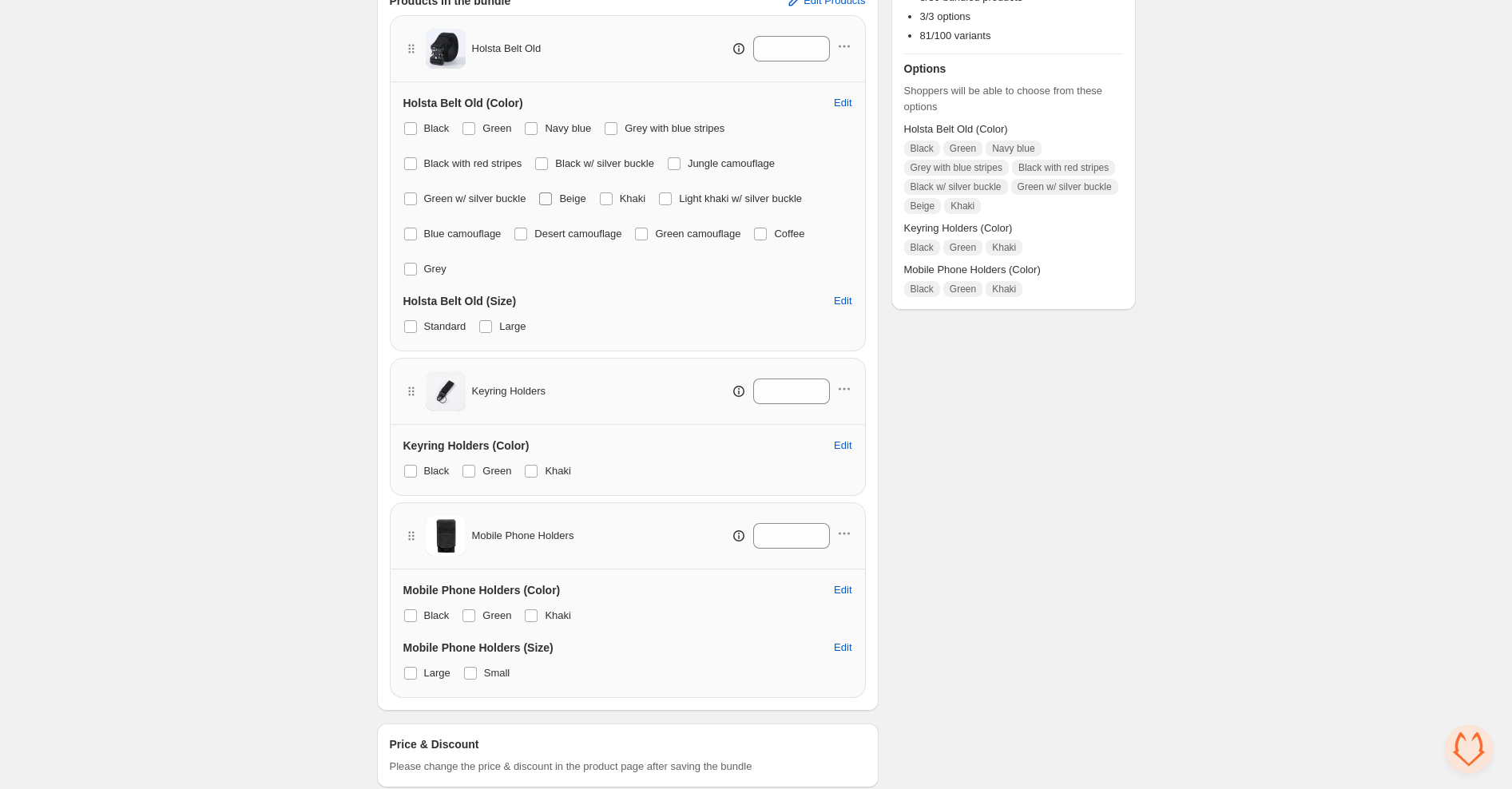
click at [613, 196] on span at bounding box center [606, 199] width 13 height 13
drag, startPoint x: 545, startPoint y: 194, endPoint x: 542, endPoint y: 173, distance: 21.2
click at [545, 194] on span at bounding box center [545, 199] width 13 height 13
drag, startPoint x: 557, startPoint y: 159, endPoint x: 540, endPoint y: 159, distance: 17.0
click at [557, 159] on label "Black w/ silver buckle" at bounding box center [594, 164] width 120 height 23
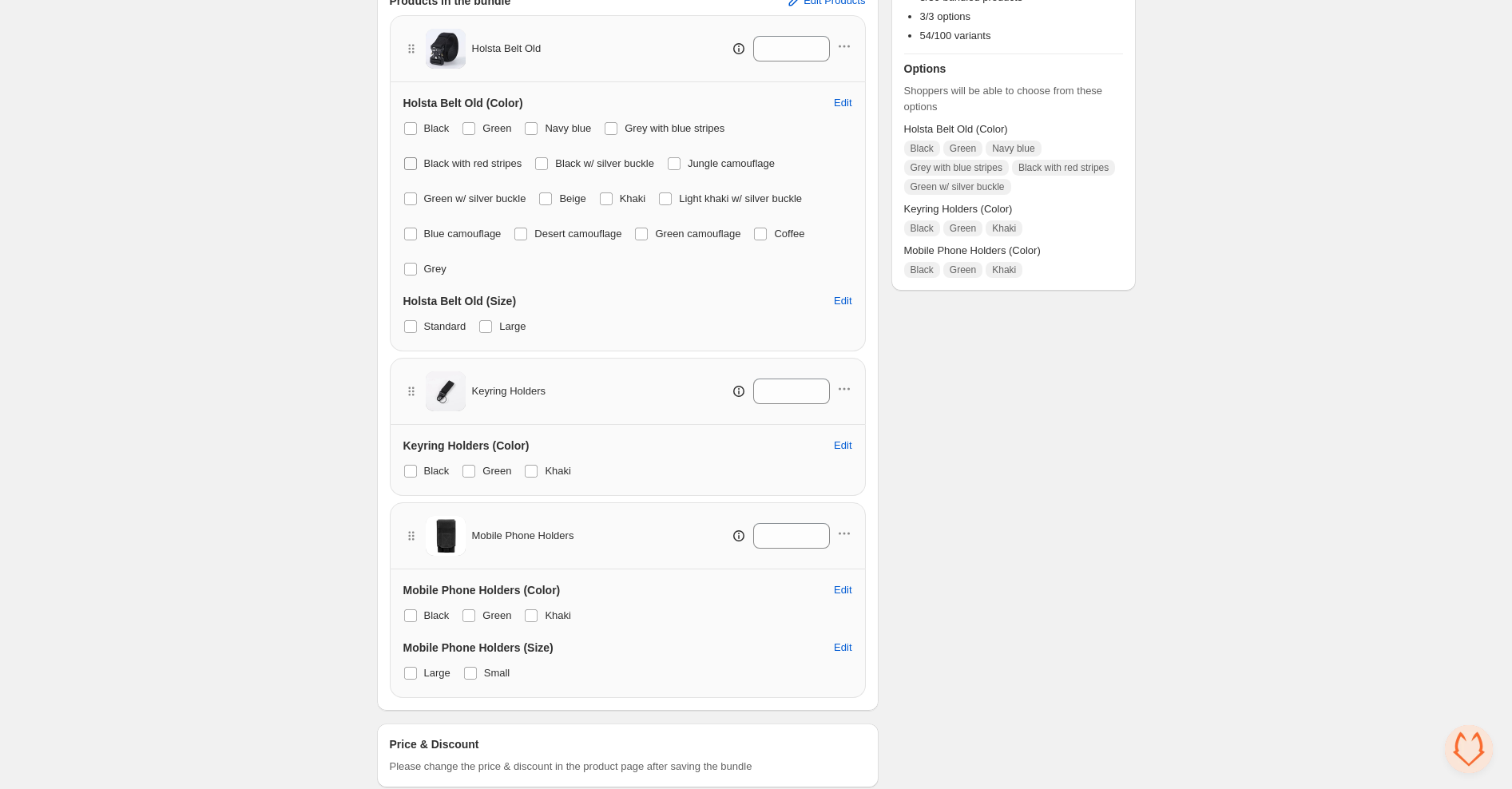
click at [407, 161] on span at bounding box center [410, 163] width 13 height 13
click at [616, 127] on span at bounding box center [610, 128] width 13 height 13
click at [502, 164] on span "Black with red stripes" at bounding box center [472, 163] width 98 height 12
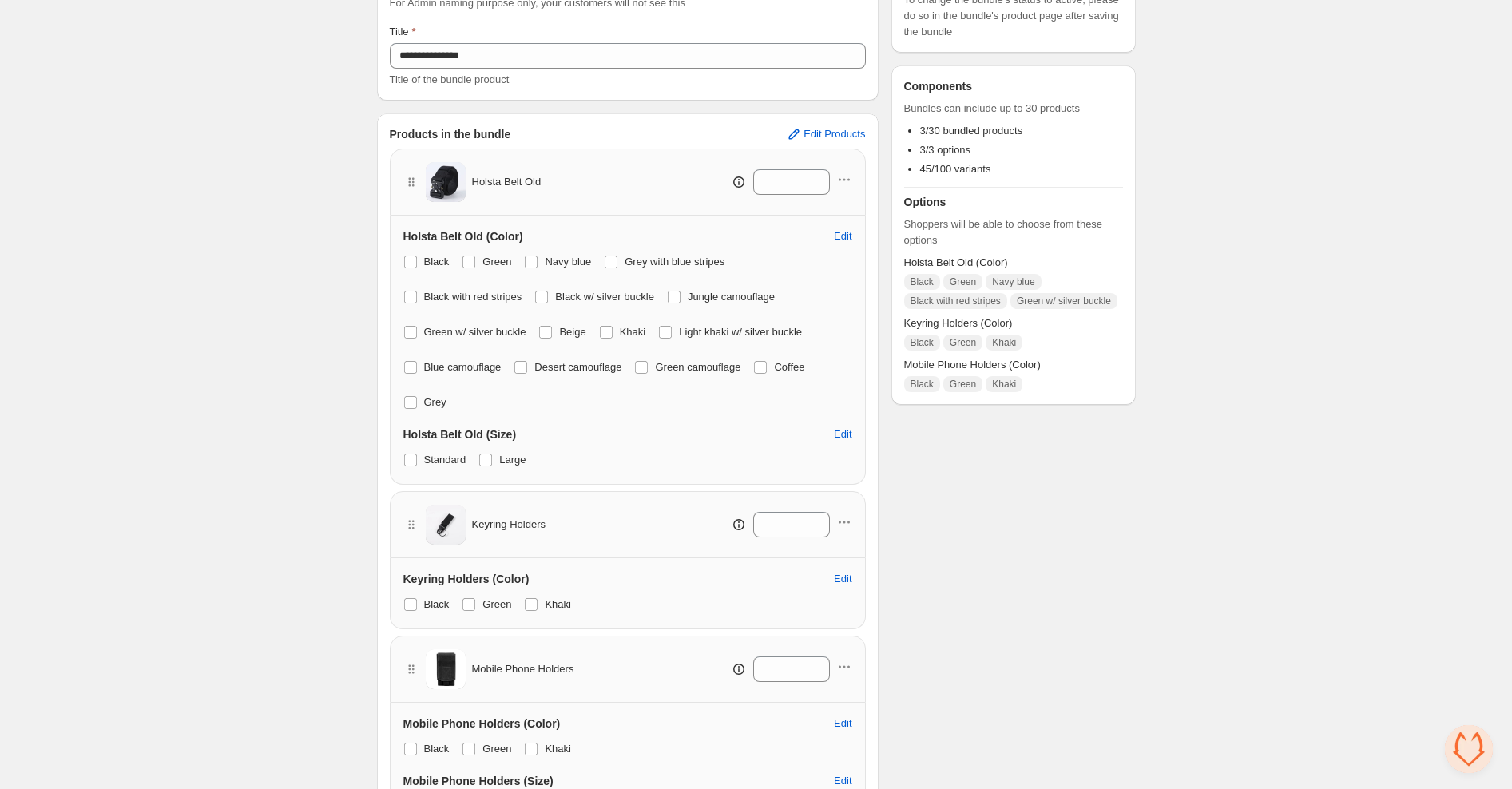
scroll to position [173, 0]
click at [491, 461] on span at bounding box center [486, 460] width 13 height 13
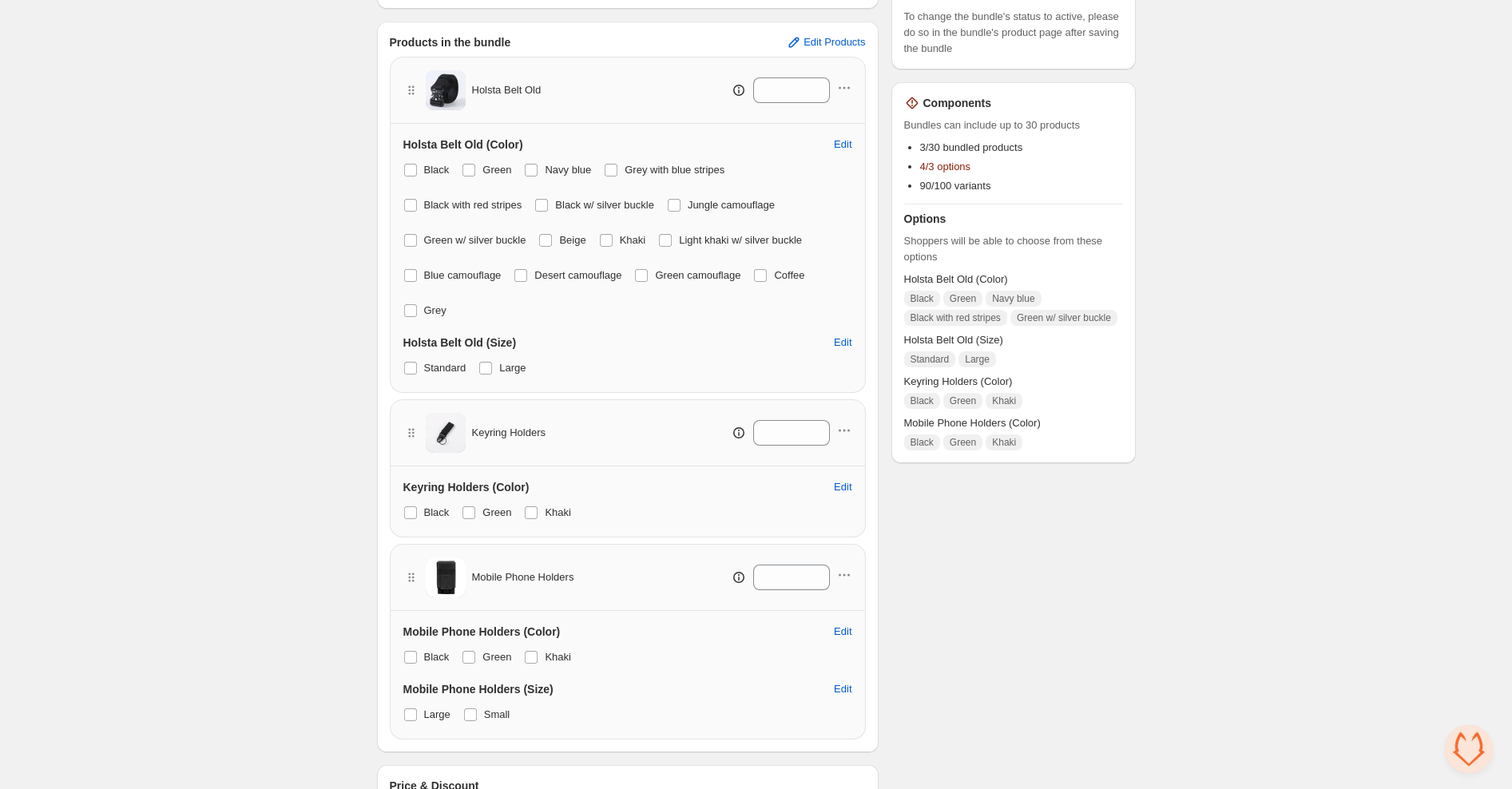
scroll to position [258, 0]
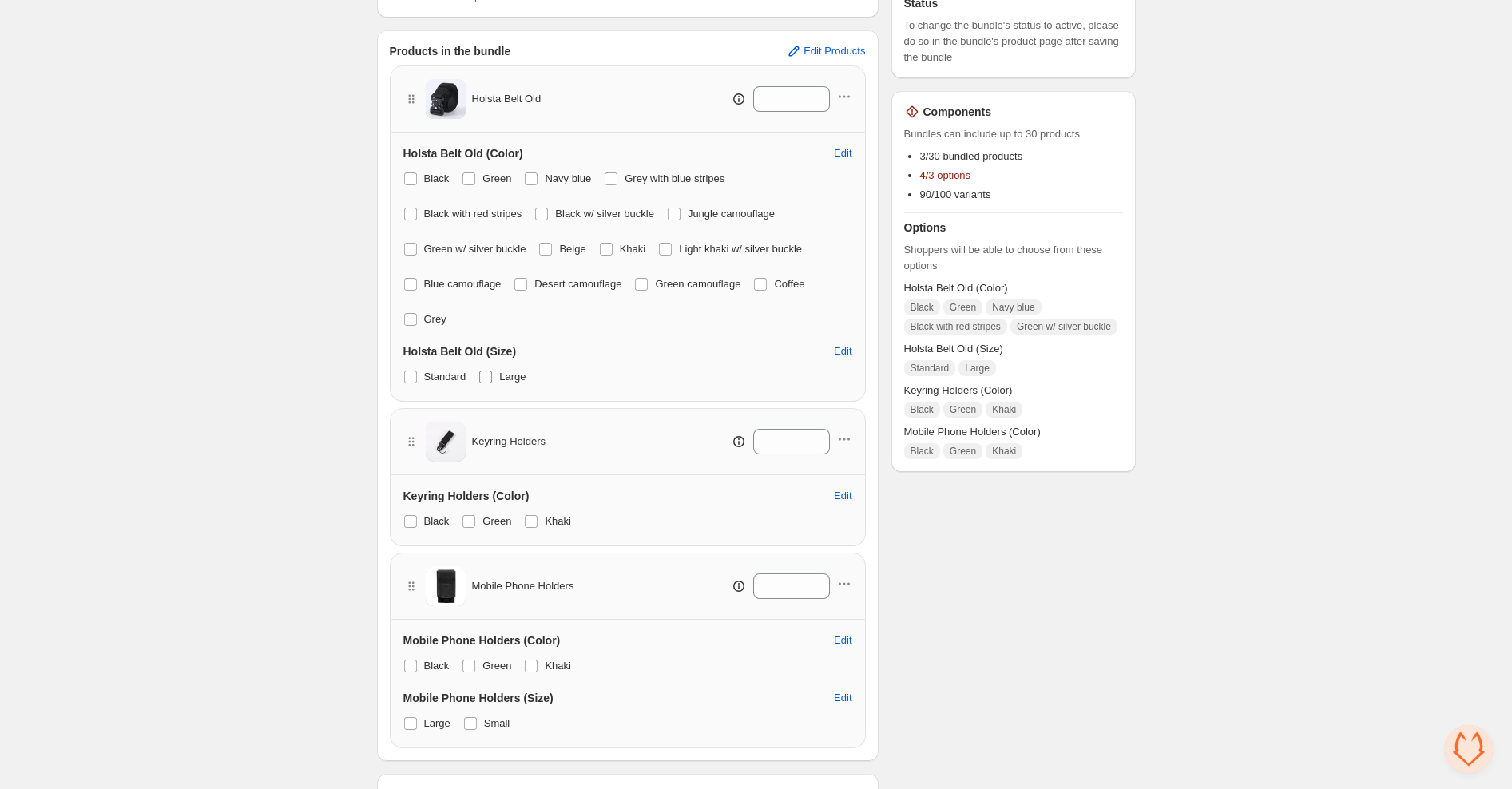
click at [483, 375] on span at bounding box center [486, 376] width 13 height 13
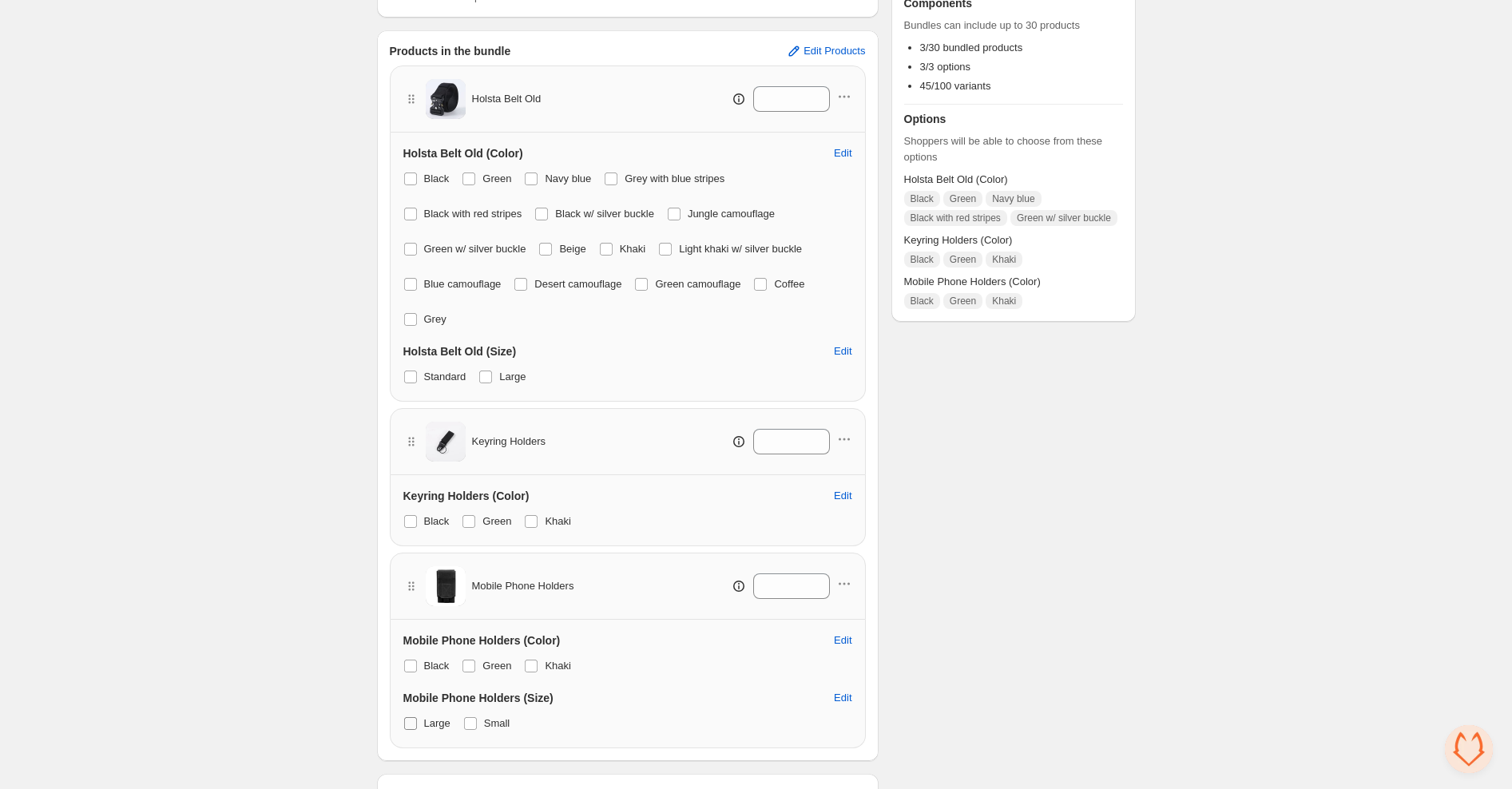
click at [407, 720] on span at bounding box center [410, 723] width 13 height 13
click at [410, 725] on span at bounding box center [410, 723] width 13 height 13
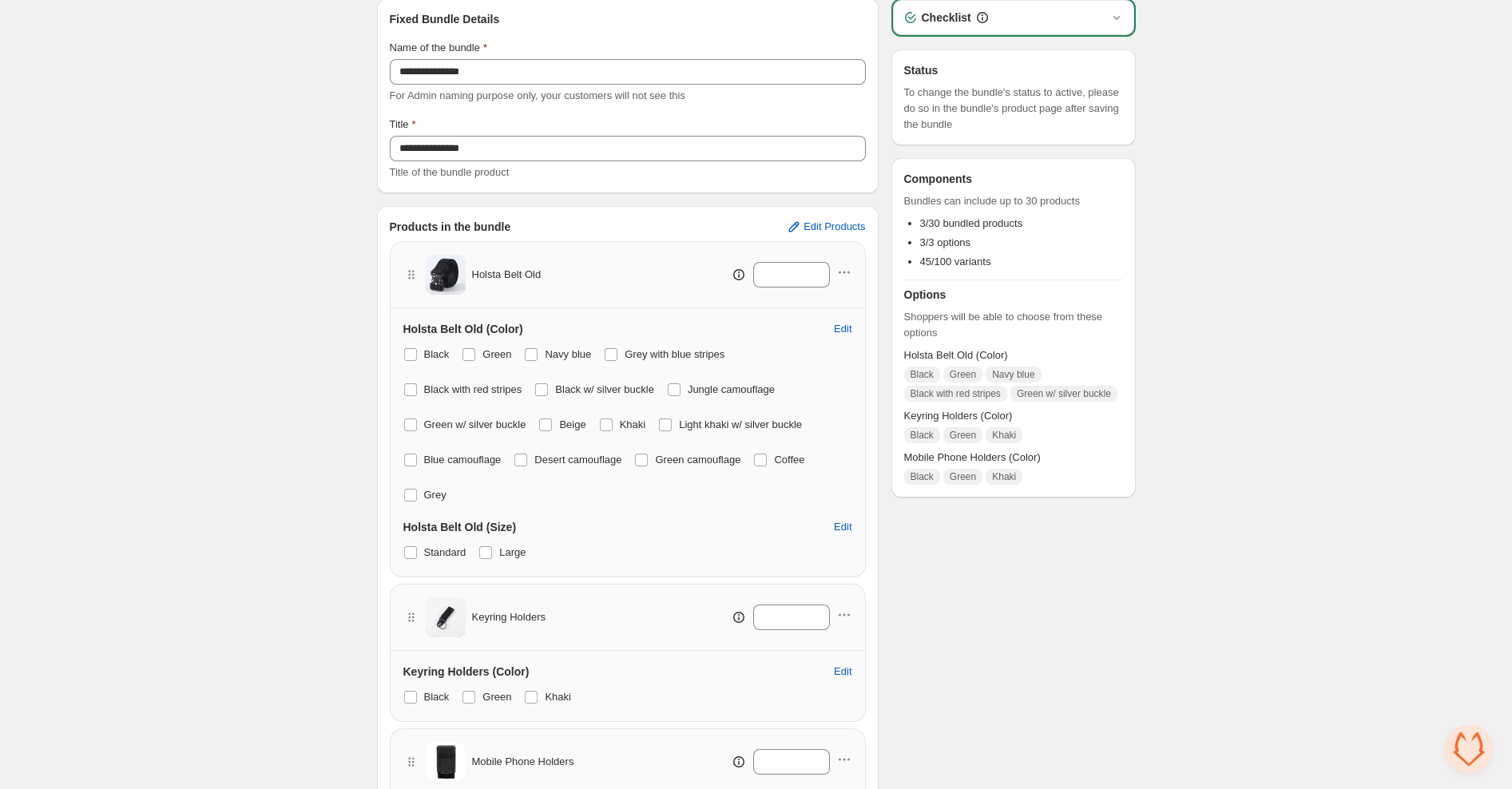
scroll to position [72, 0]
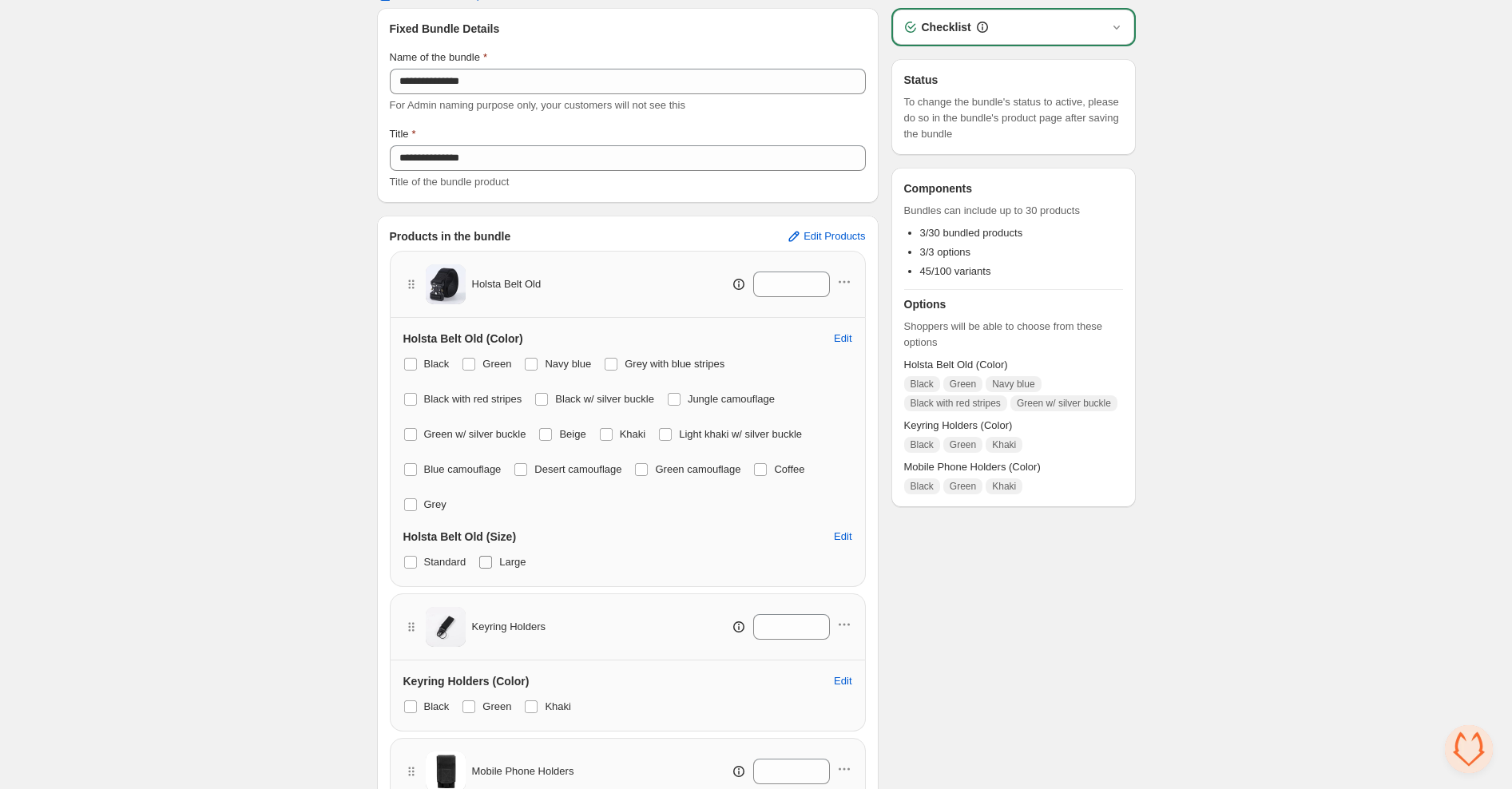
click at [491, 559] on span at bounding box center [486, 562] width 13 height 13
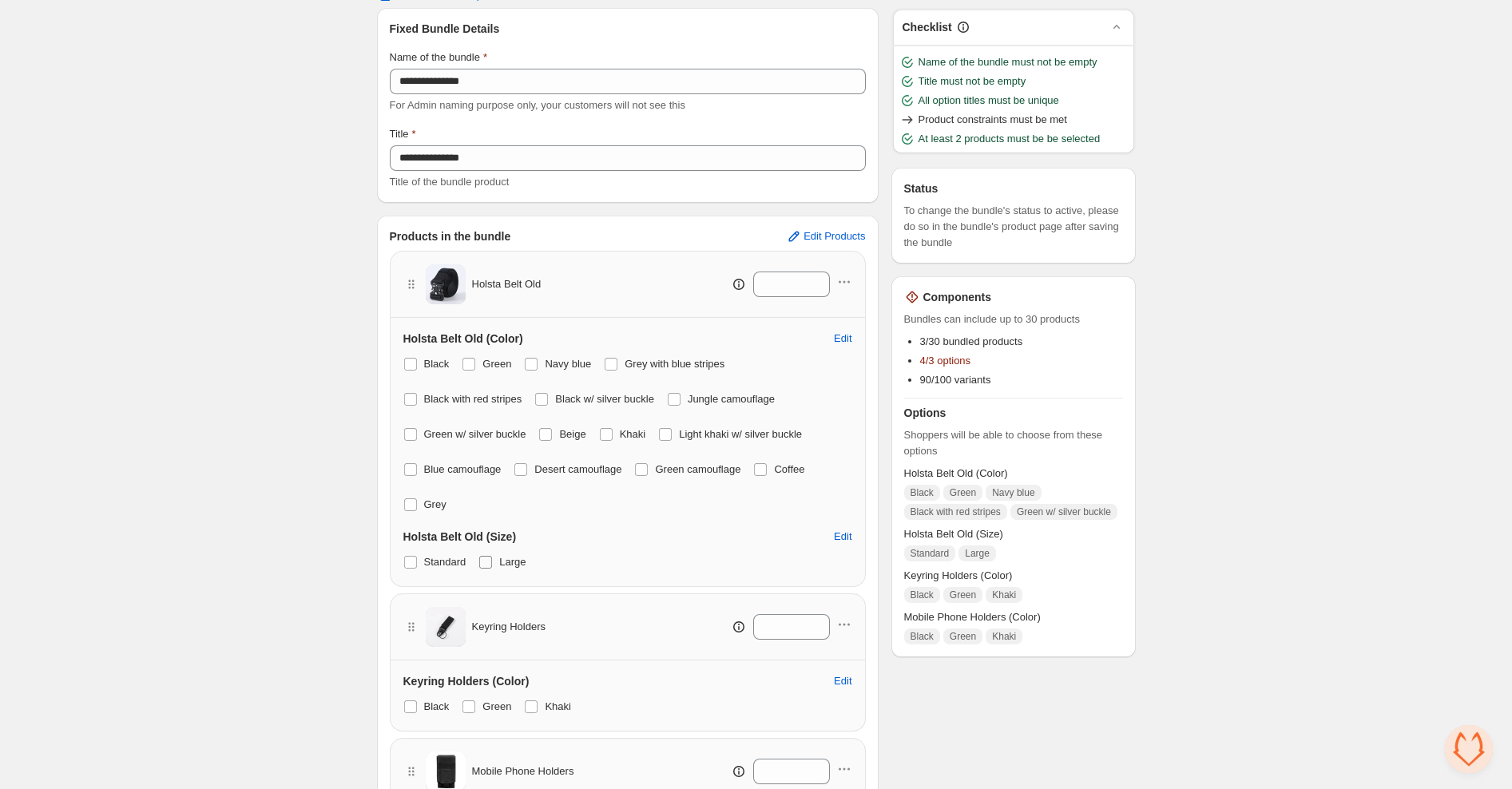
click at [491, 560] on span at bounding box center [486, 562] width 13 height 13
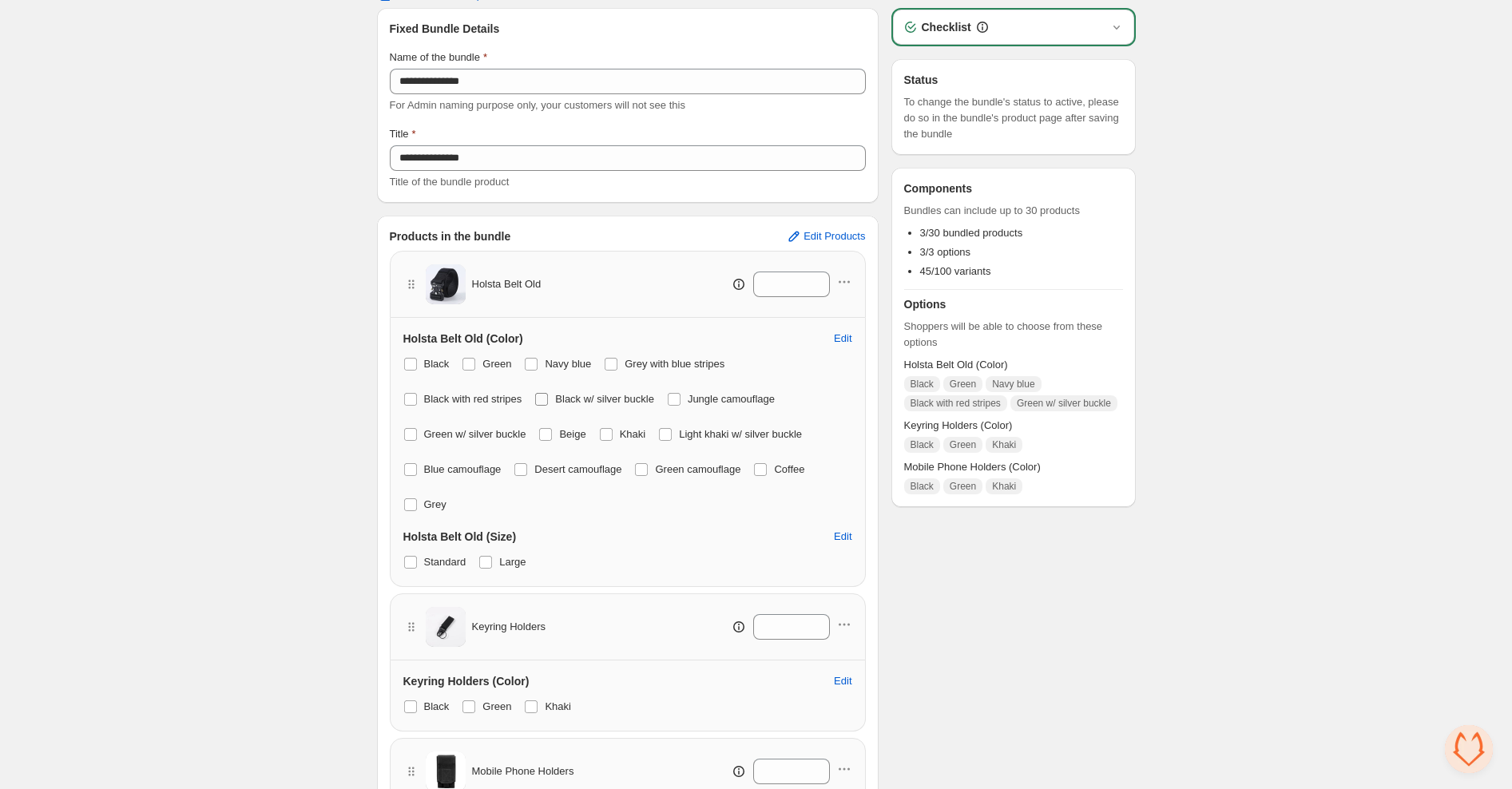
click at [548, 395] on span at bounding box center [541, 399] width 13 height 13
click at [492, 558] on span at bounding box center [486, 562] width 13 height 13
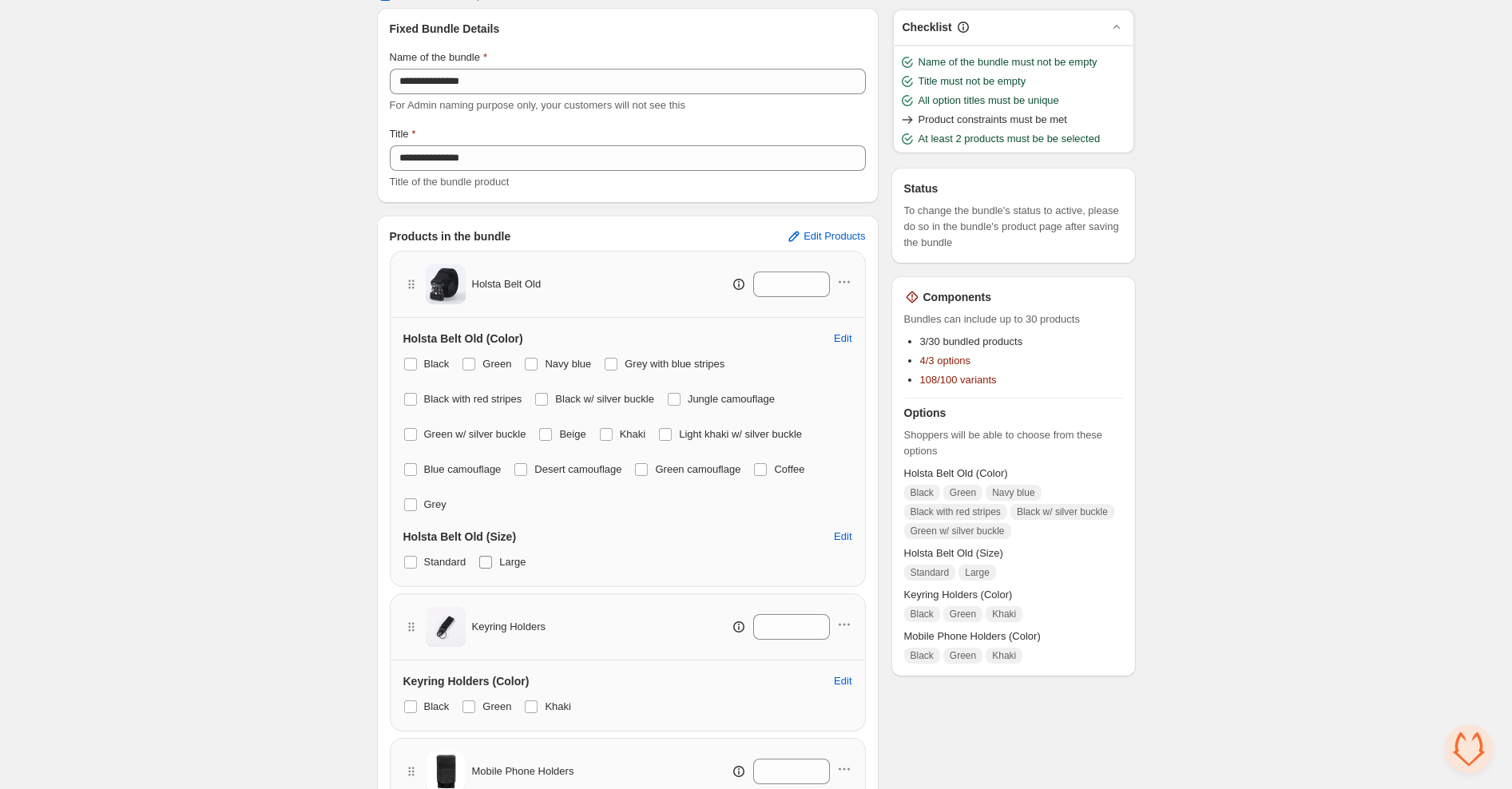
click at [491, 561] on span at bounding box center [486, 562] width 13 height 13
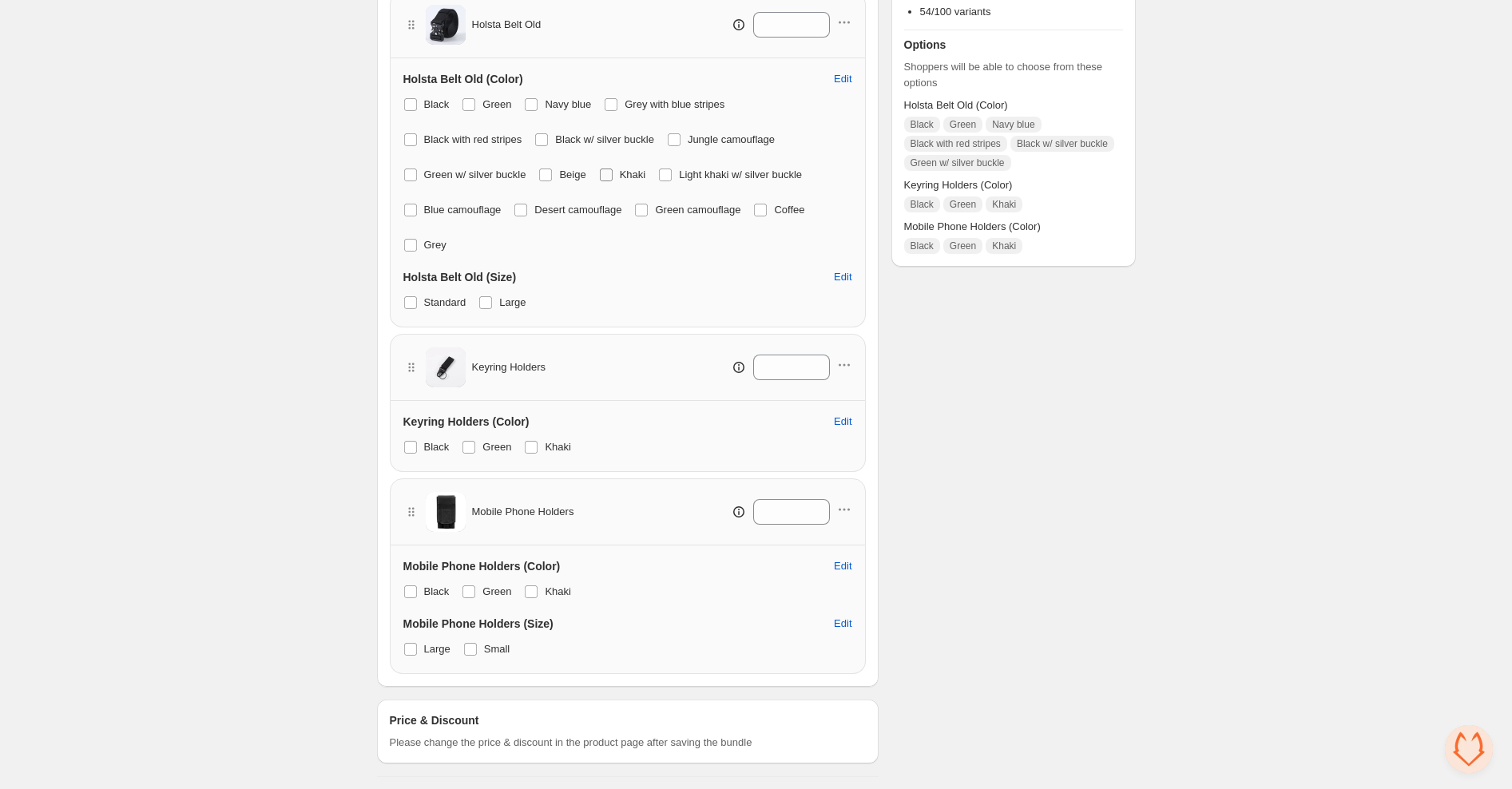
scroll to position [319, 0]
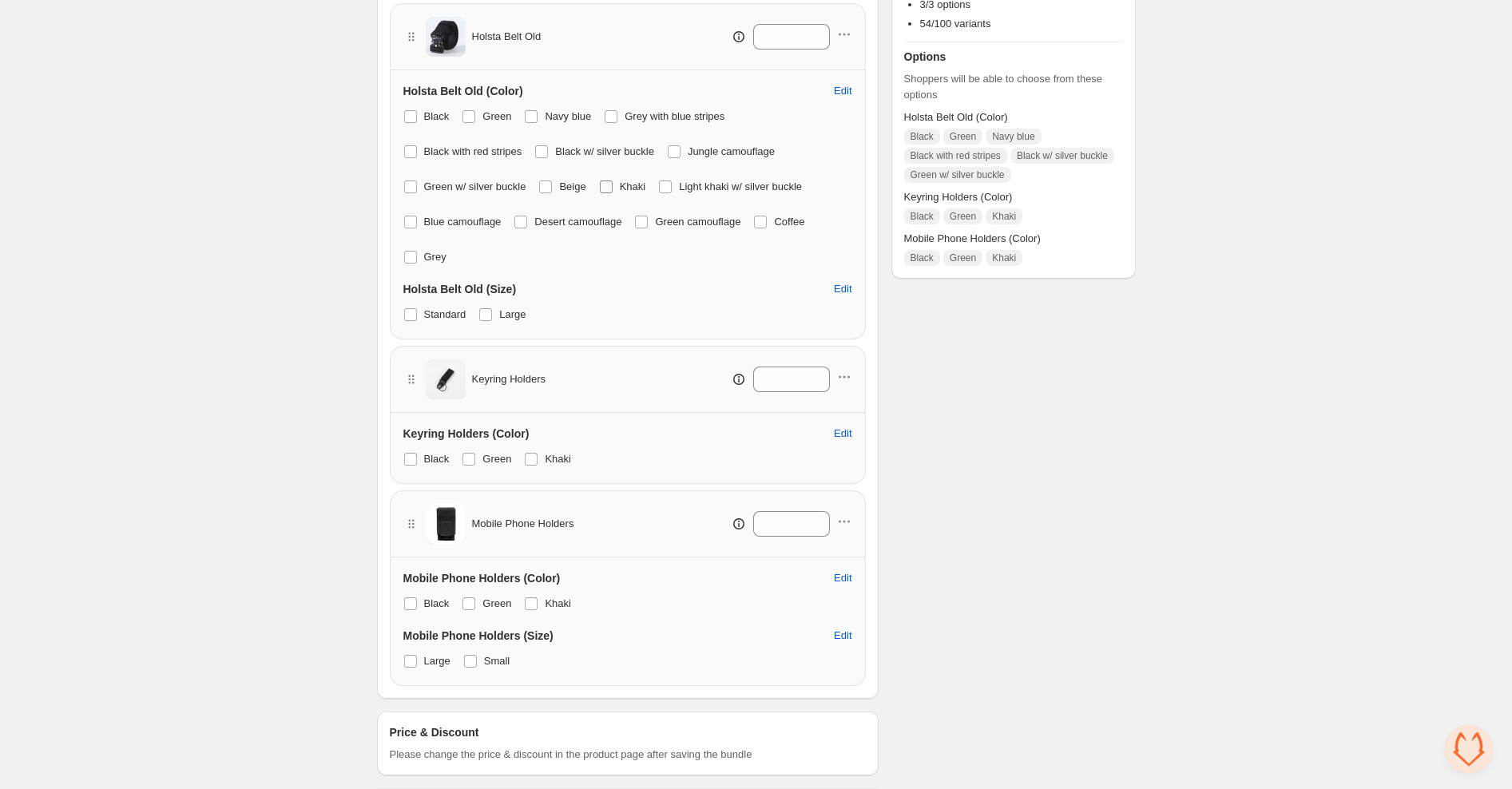
click at [613, 187] on span at bounding box center [606, 186] width 13 height 13
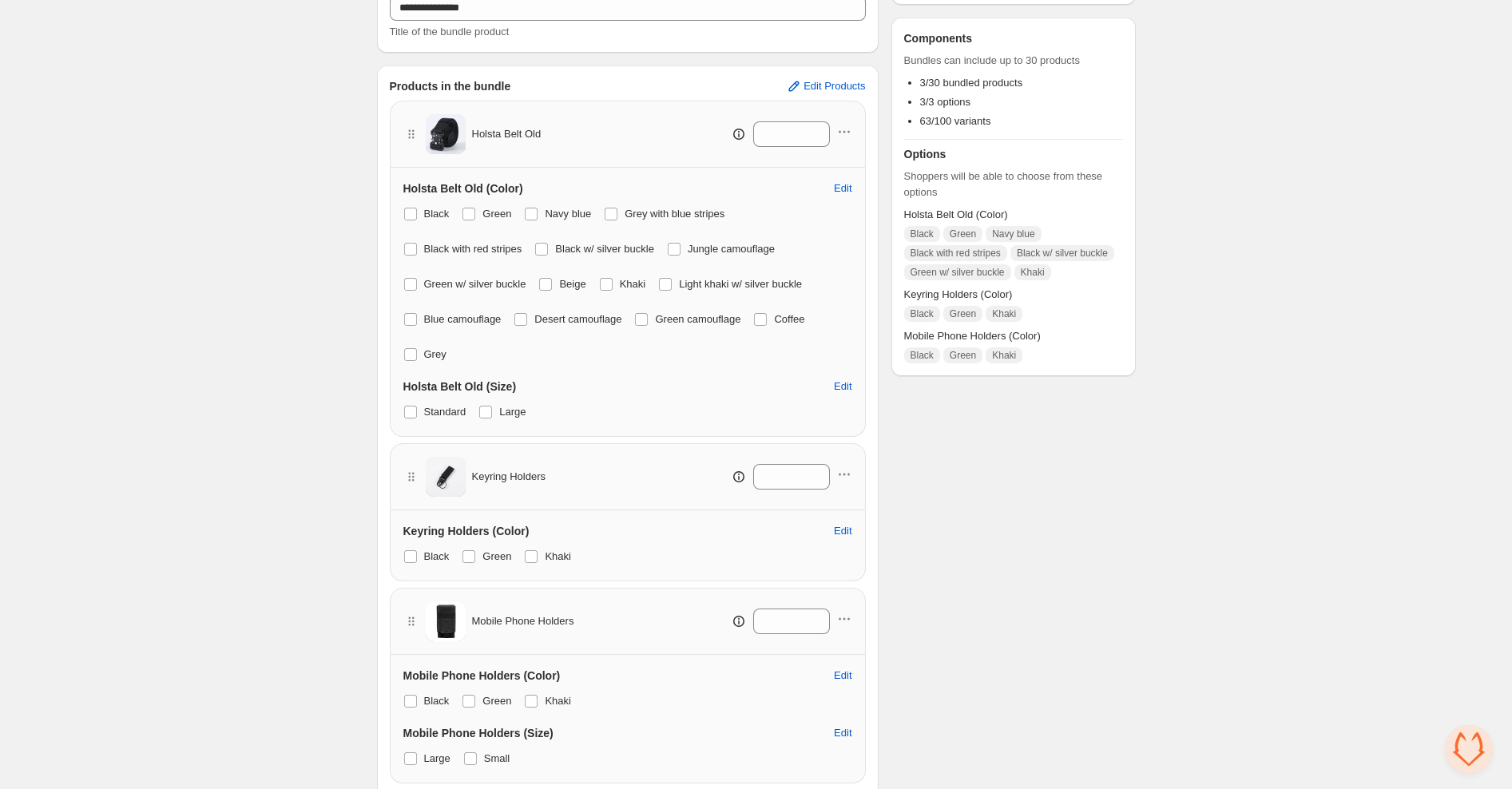
scroll to position [203, 0]
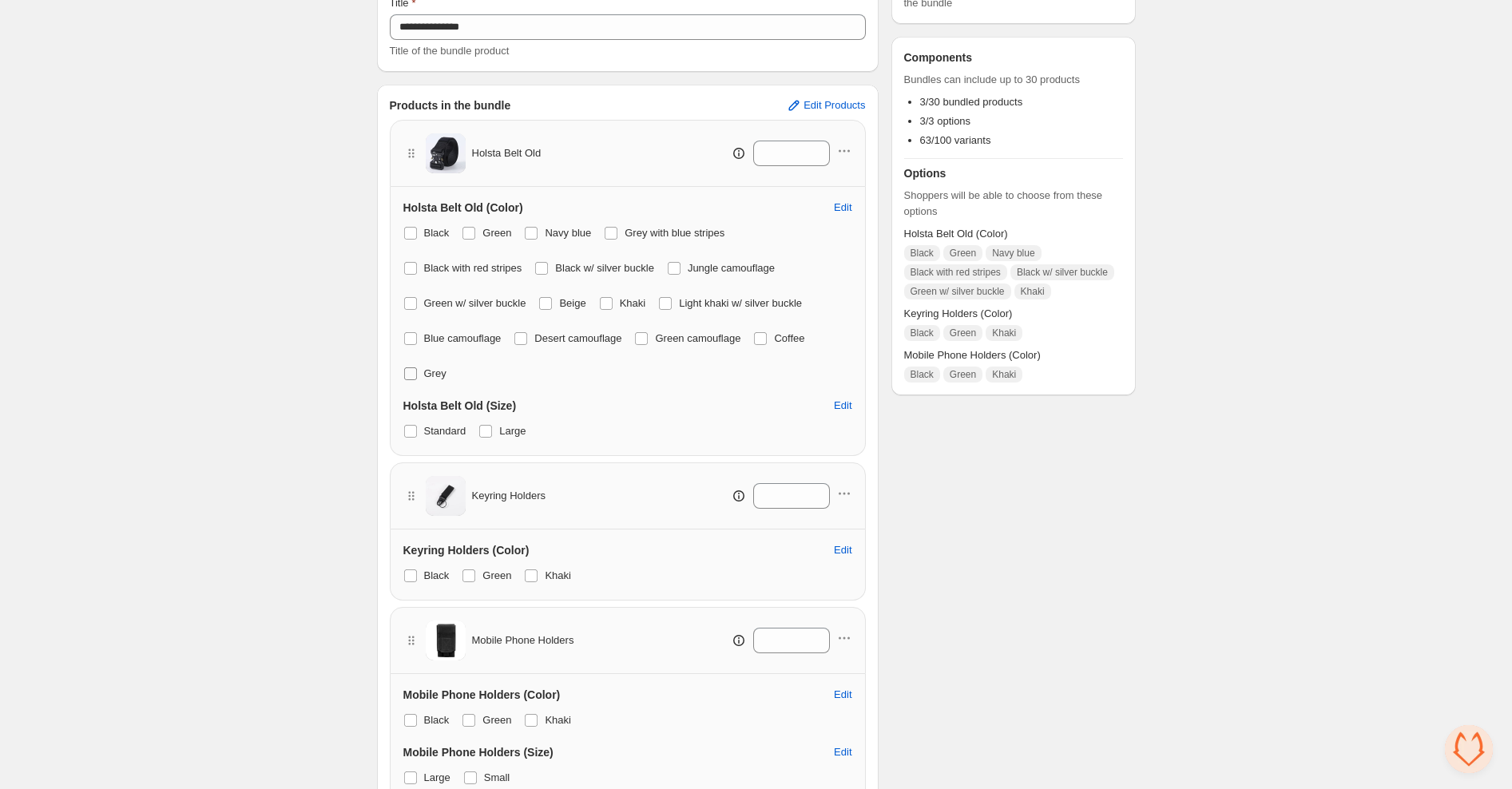
click at [412, 370] on span at bounding box center [410, 374] width 13 height 13
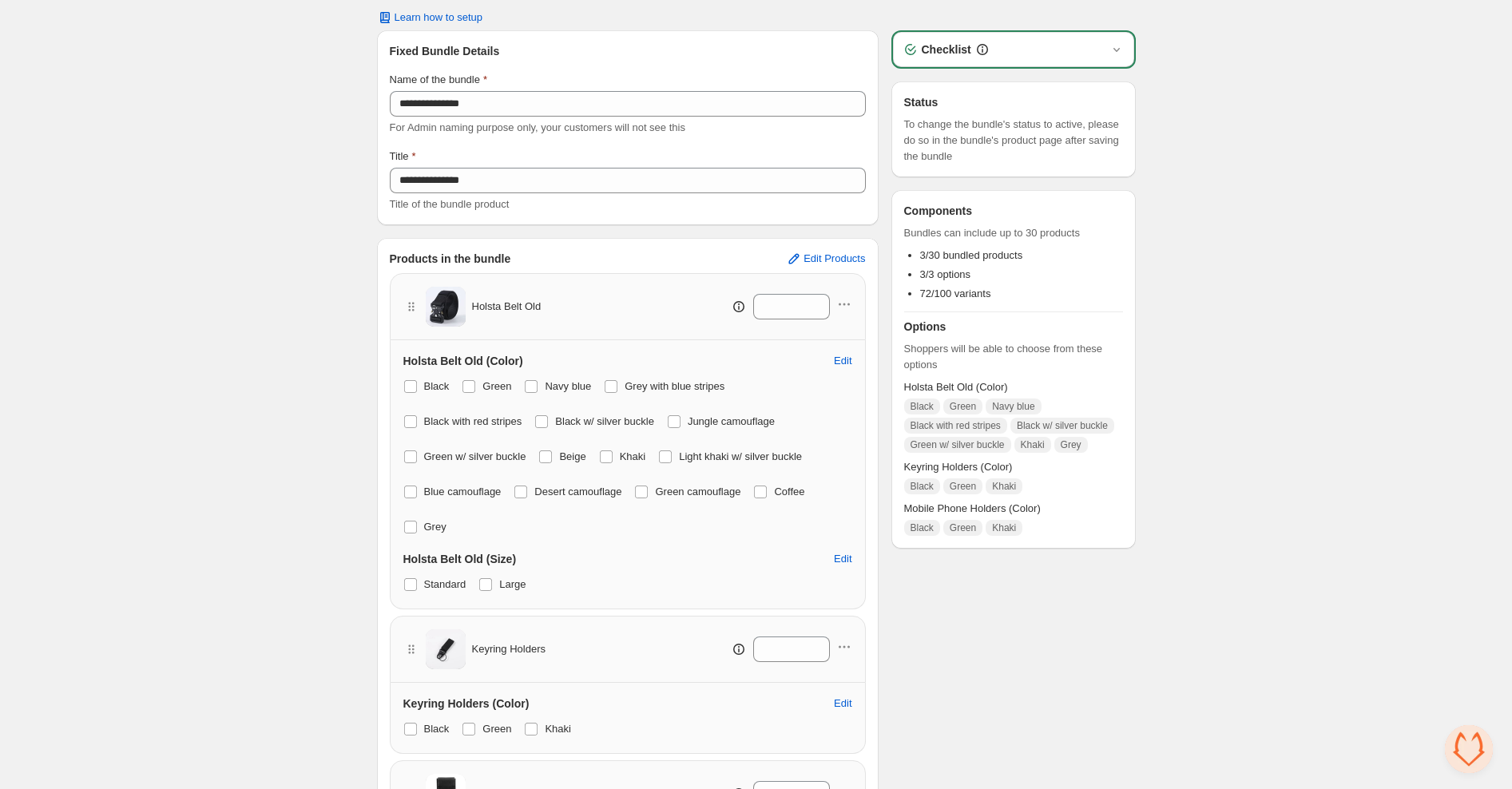
scroll to position [0, 0]
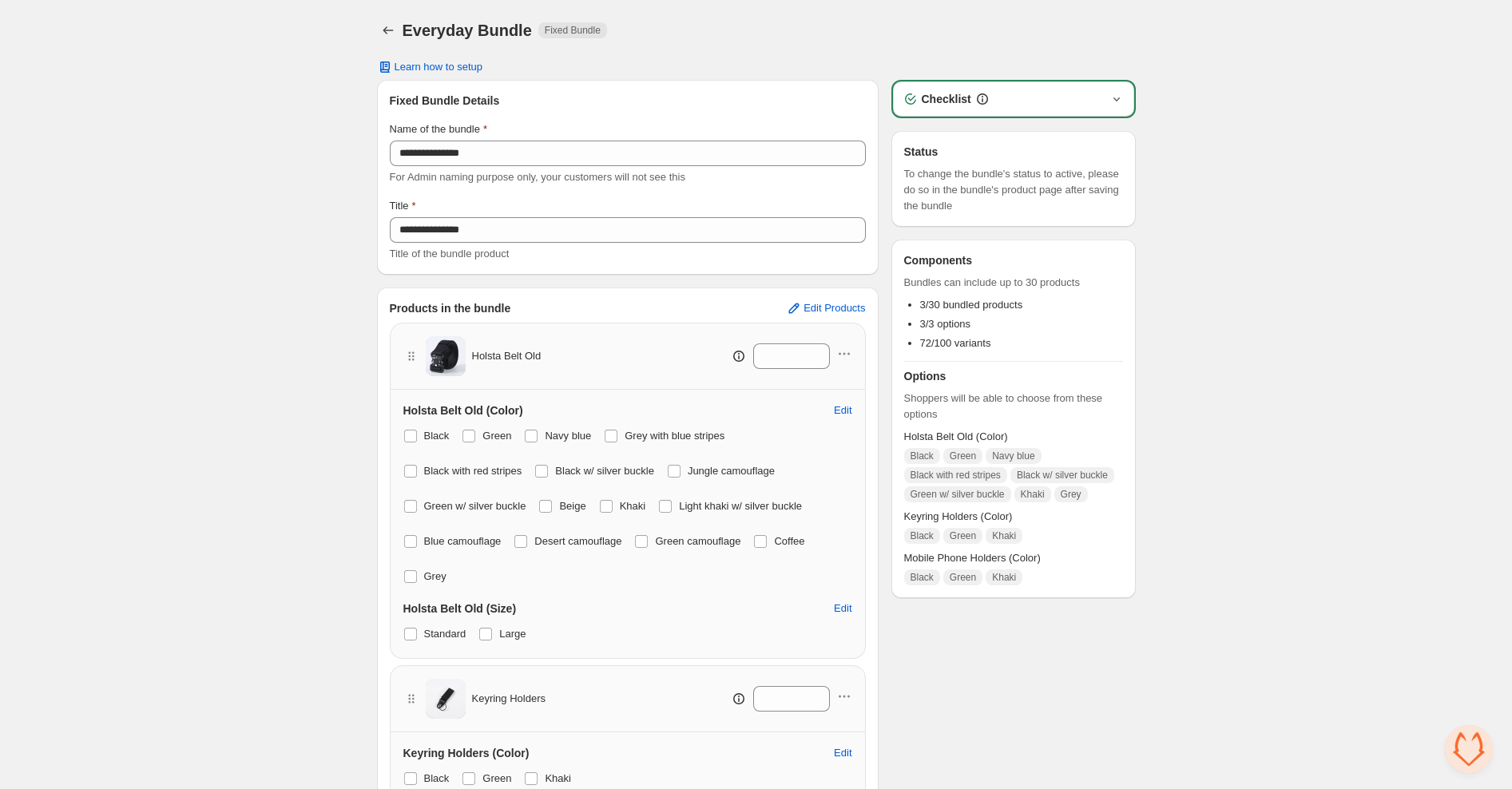
click at [1111, 99] on icon "button" at bounding box center [1117, 99] width 16 height 16
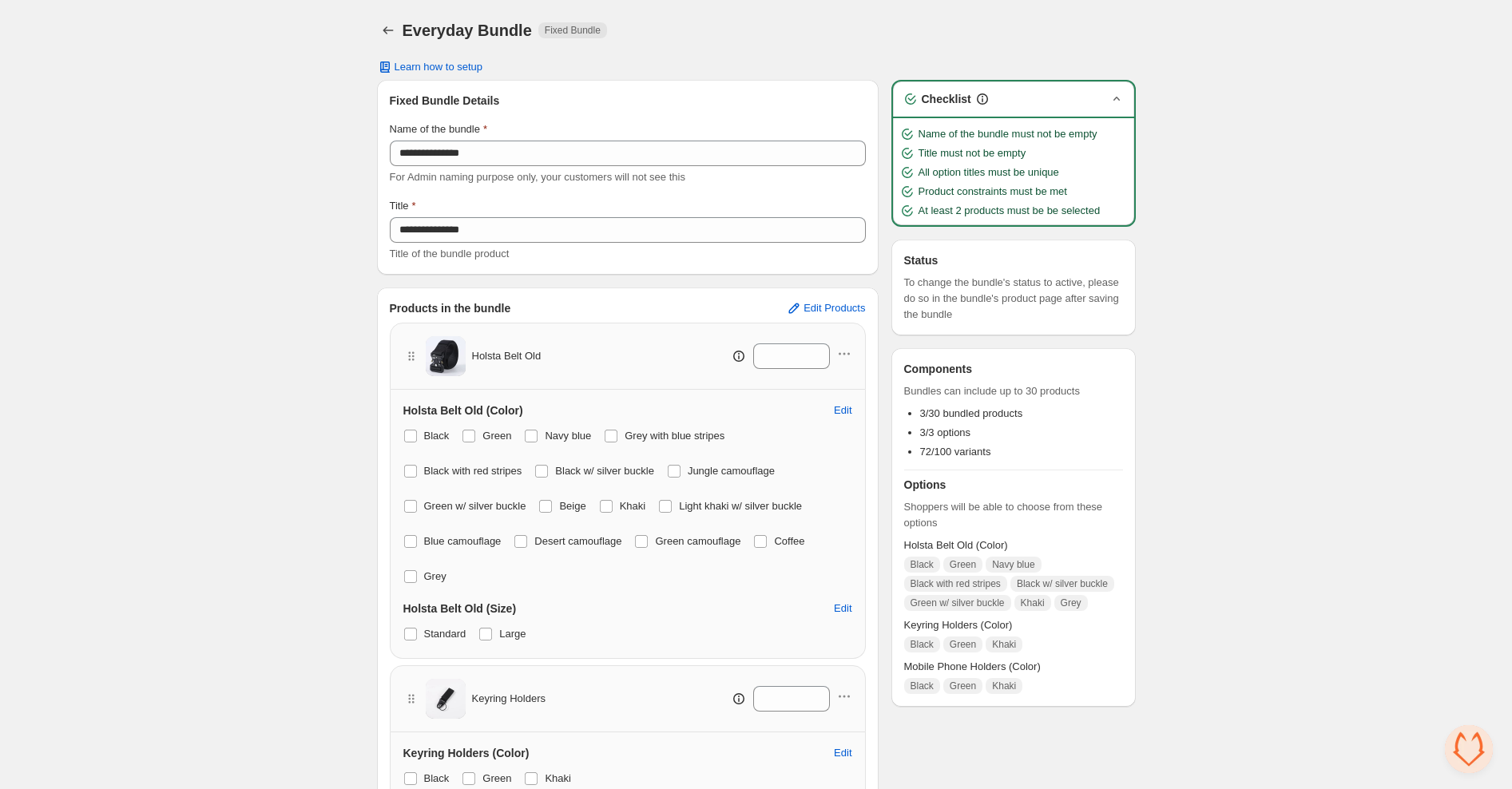
click at [1111, 99] on icon "button" at bounding box center [1117, 99] width 16 height 16
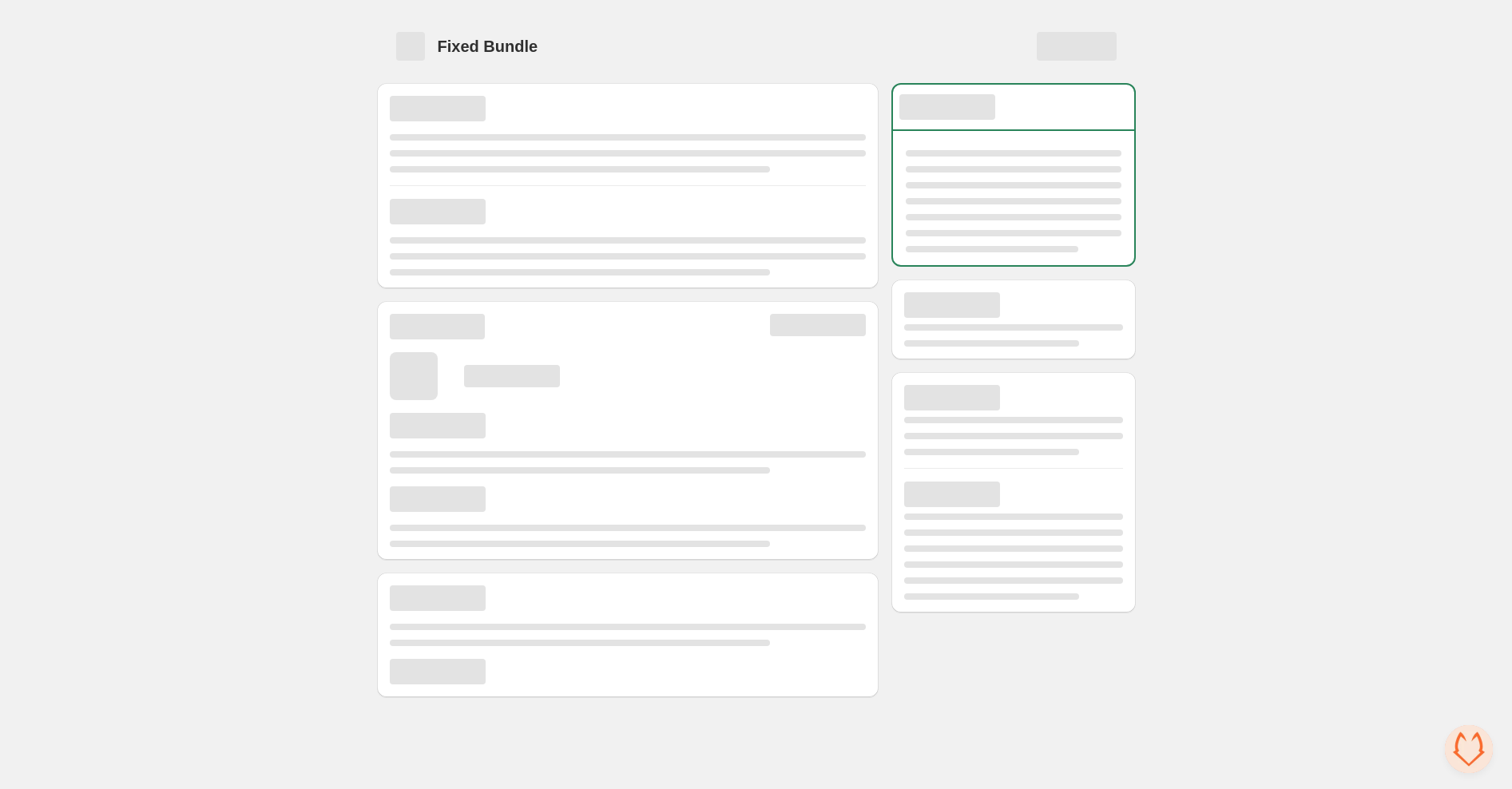
drag, startPoint x: 184, startPoint y: 128, endPoint x: 284, endPoint y: 127, distance: 100.0
click at [187, 130] on div "Home Bundles Analytics Plan and Billing Fixed Bundle" at bounding box center [756, 352] width 1512 height 704
click at [471, 127] on div at bounding box center [628, 134] width 476 height 76
click at [1098, 82] on div "Page loading" at bounding box center [756, 79] width 720 height 6
click at [349, 27] on div "Home Bundles Analytics Plan and Billing Fixed Bundle" at bounding box center [756, 352] width 1512 height 704
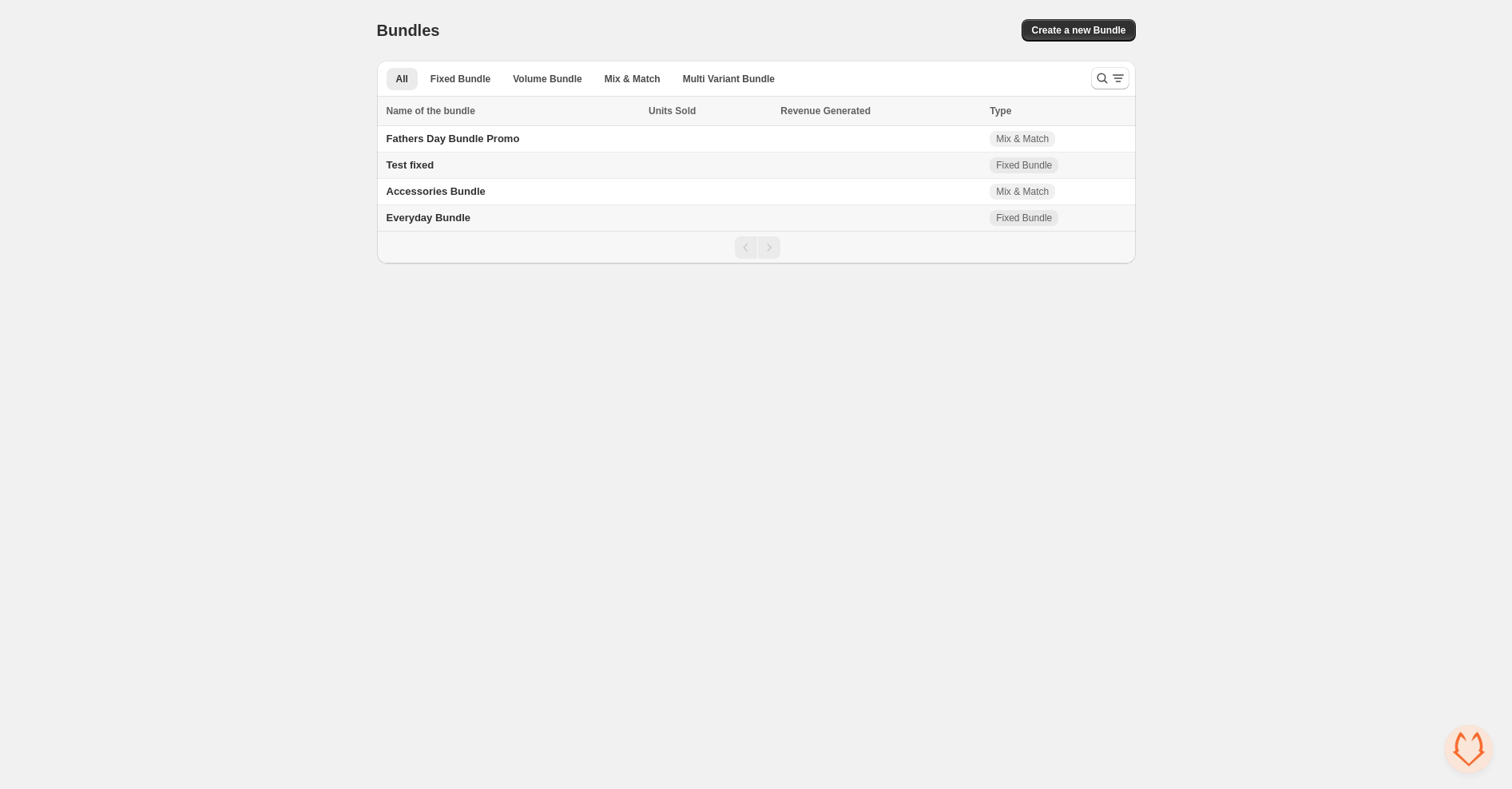
drag, startPoint x: 820, startPoint y: 216, endPoint x: 595, endPoint y: 268, distance: 230.9
click at [595, 268] on body "Home Bundles Analytics Plan and Billing Bundles. This page is ready Bundles Cre…" at bounding box center [756, 394] width 1512 height 789
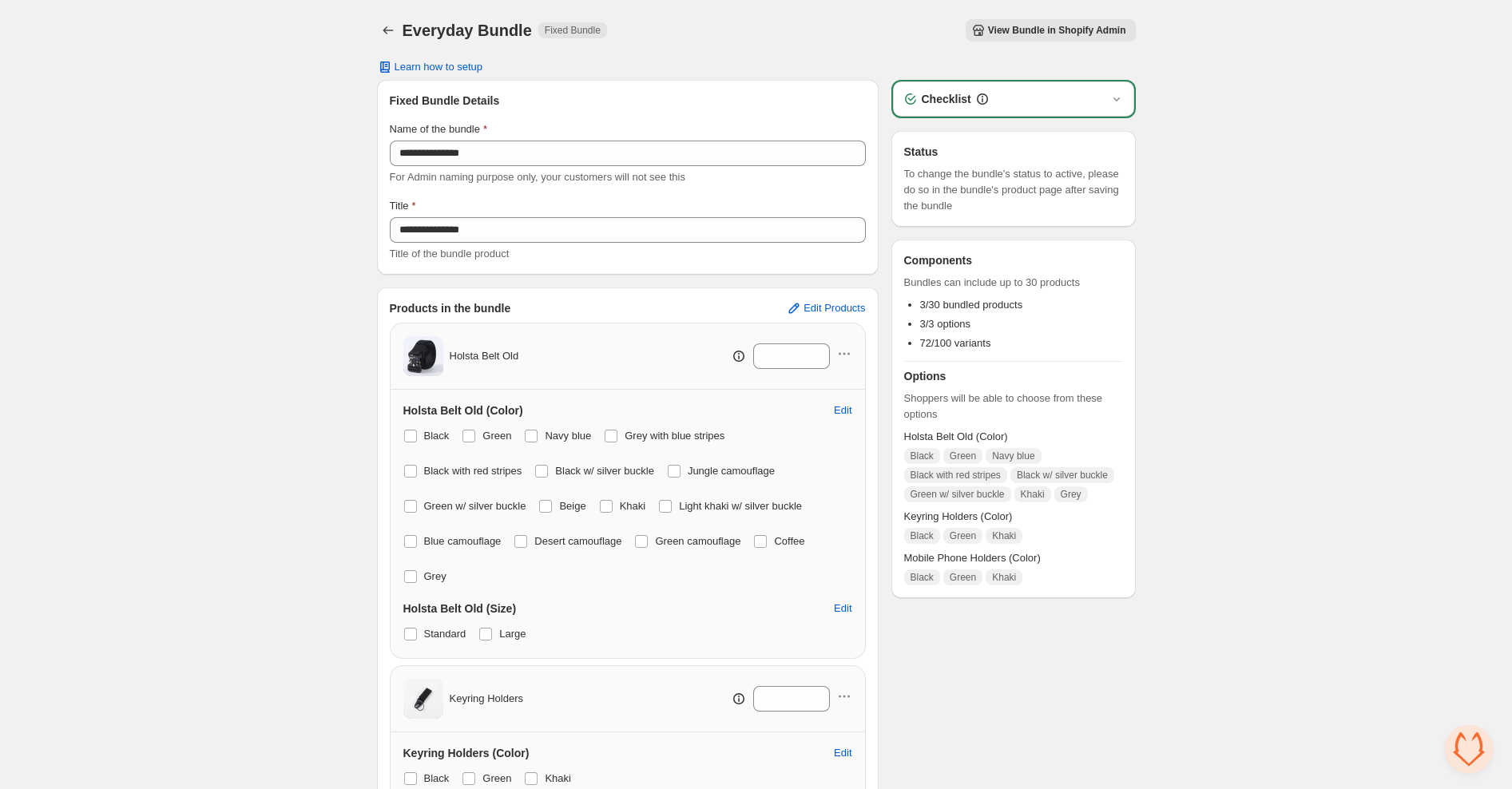
click at [994, 24] on span "View Bundle in Shopify Admin" at bounding box center [1056, 30] width 138 height 13
